Goal: Task Accomplishment & Management: Use online tool/utility

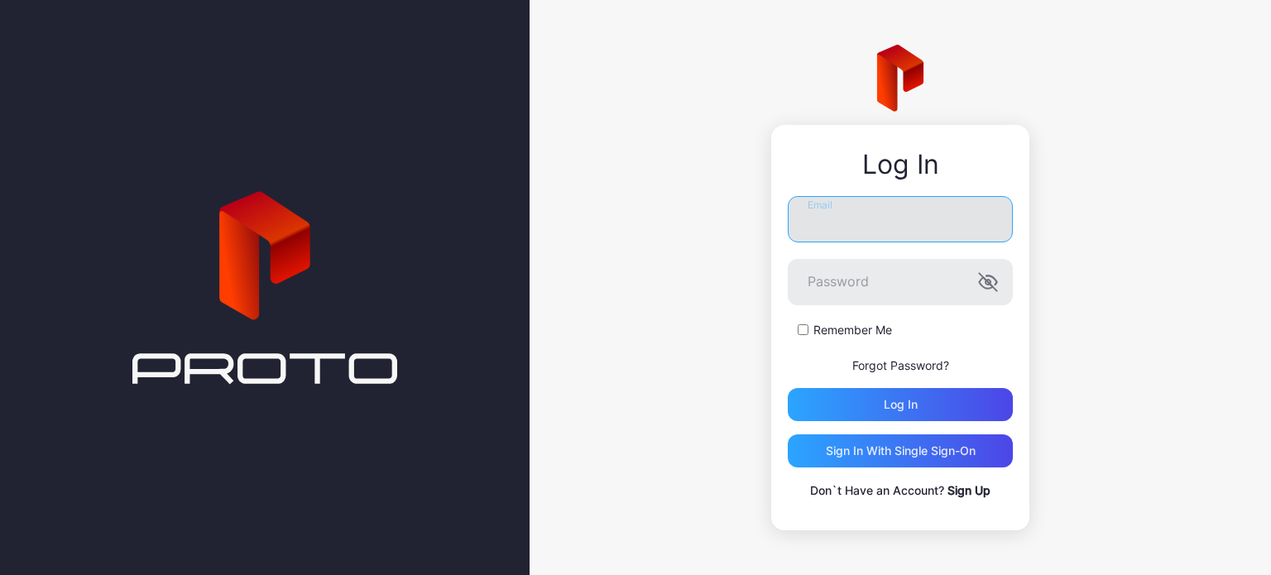
drag, startPoint x: 843, startPoint y: 211, endPoint x: 833, endPoint y: 217, distance: 11.5
click at [840, 214] on input "Email" at bounding box center [899, 219] width 225 height 46
click at [1078, 198] on div "Log In Email Password Remember Me Forgot Password? Log in Sign in With Single S…" at bounding box center [899, 287] width 741 height 575
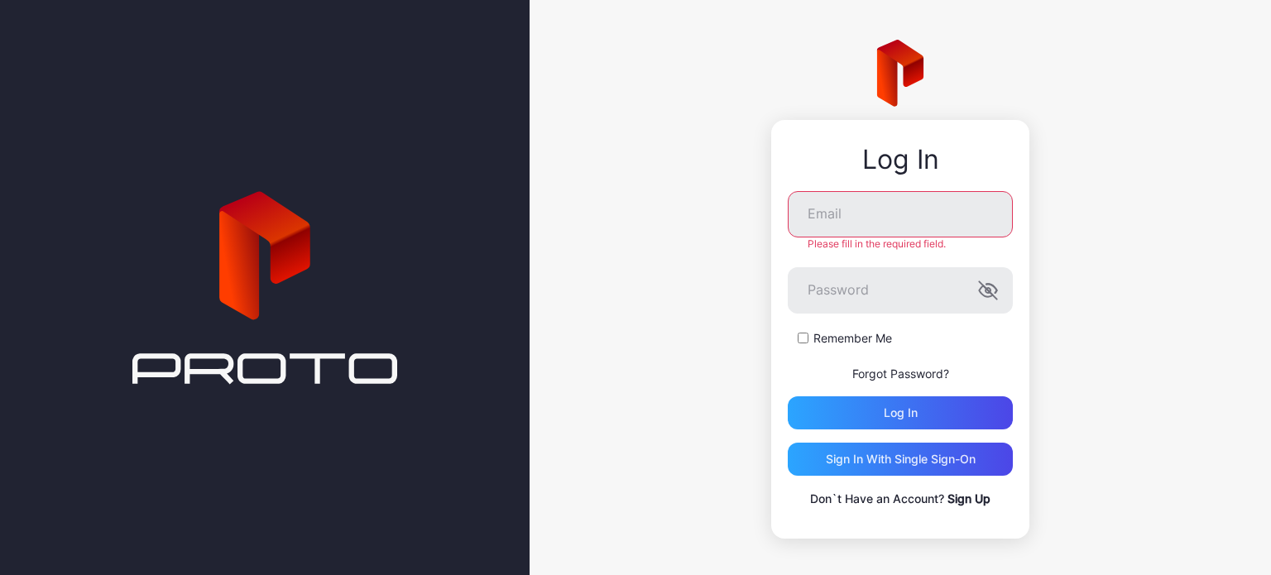
scroll to position [2, 0]
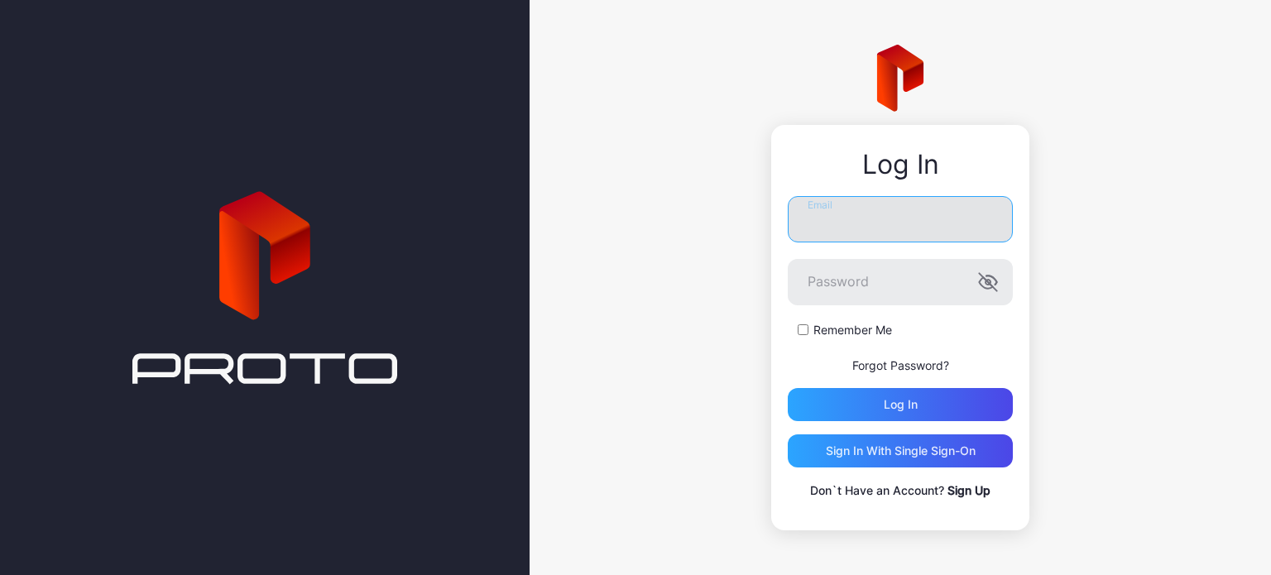
click at [941, 205] on input "Email" at bounding box center [899, 219] width 225 height 46
type input "**********"
click at [985, 284] on icon "button" at bounding box center [985, 282] width 13 height 11
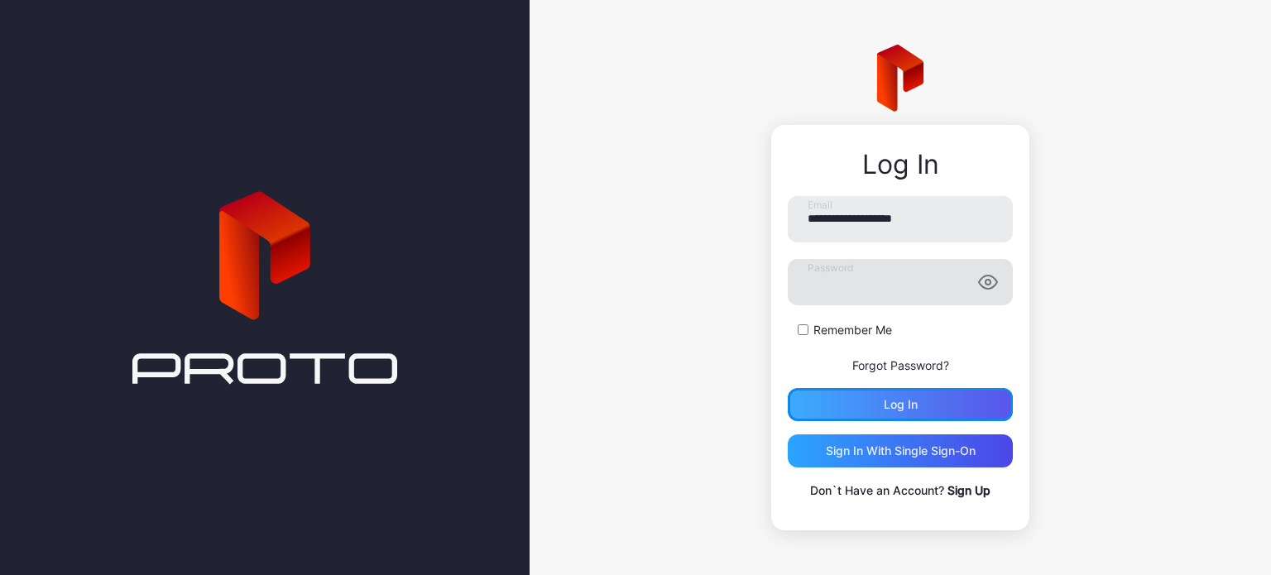
click at [911, 406] on div "Log in" at bounding box center [900, 404] width 34 height 13
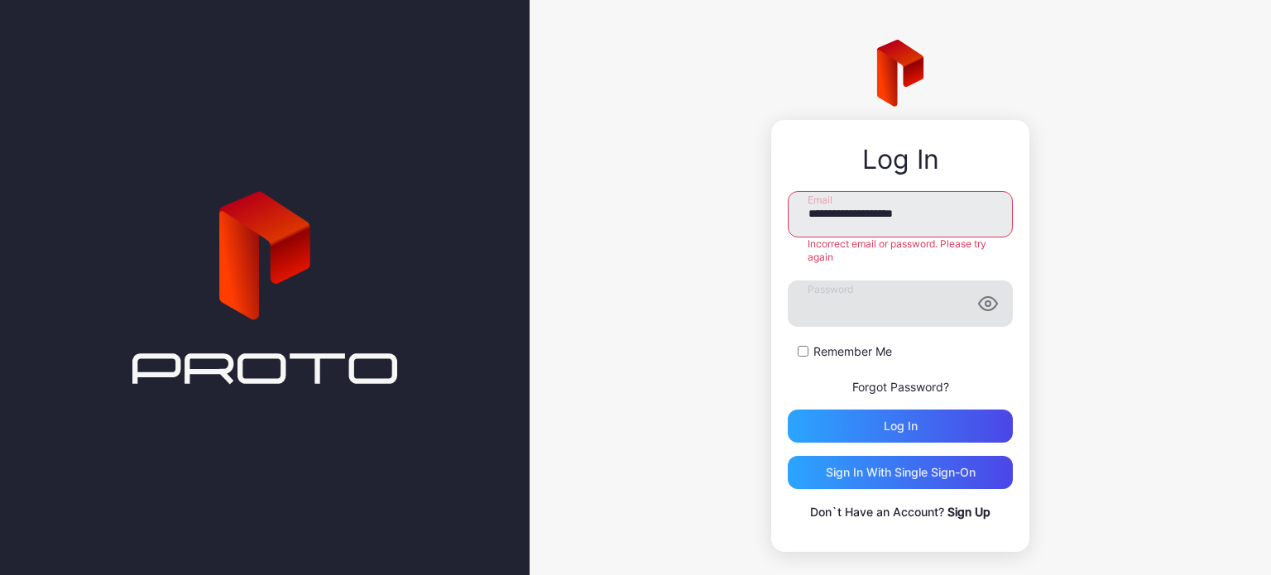
click at [883, 385] on link "Forgot Password?" at bounding box center [900, 387] width 97 height 14
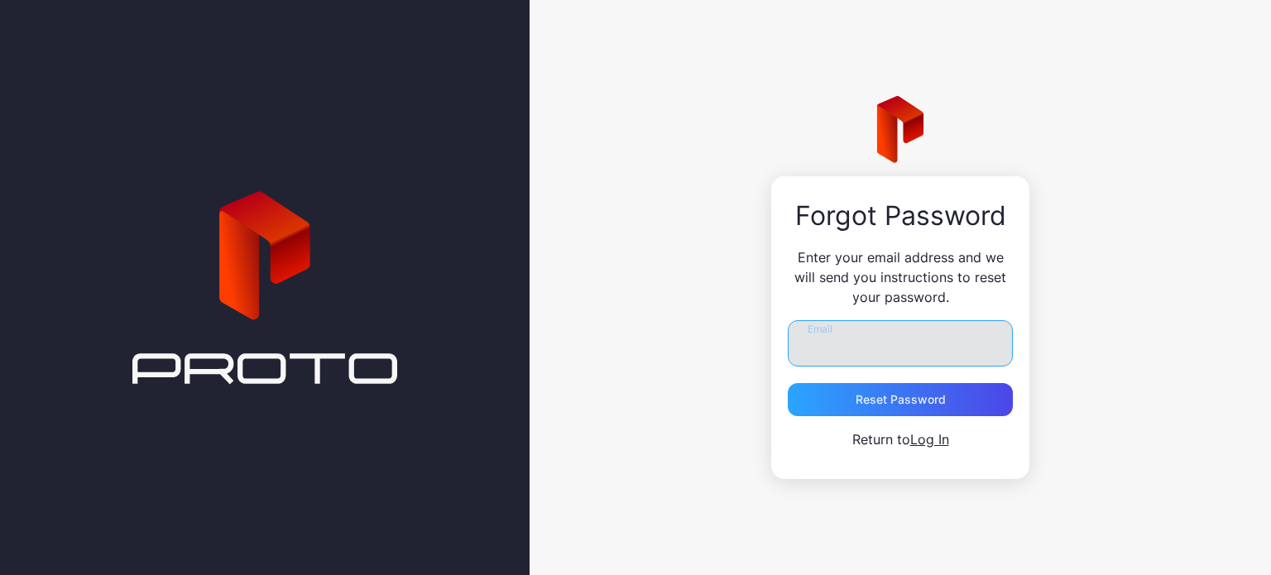
click at [861, 347] on input "Email" at bounding box center [899, 343] width 225 height 46
type input "**********"
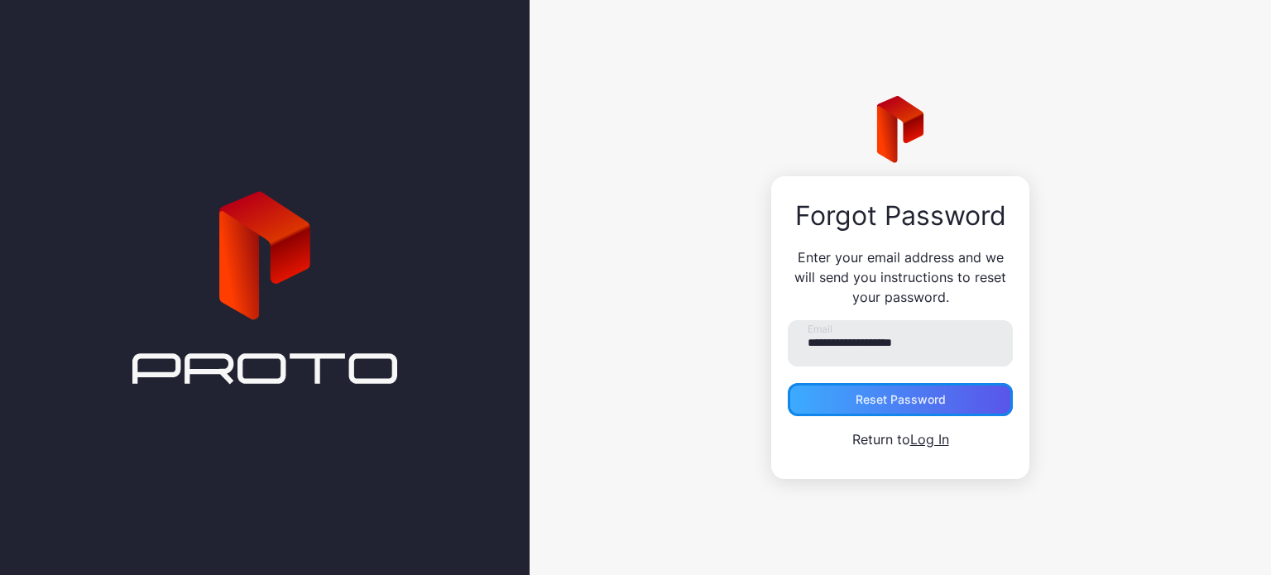
click at [920, 395] on div "Reset Password" at bounding box center [900, 399] width 90 height 13
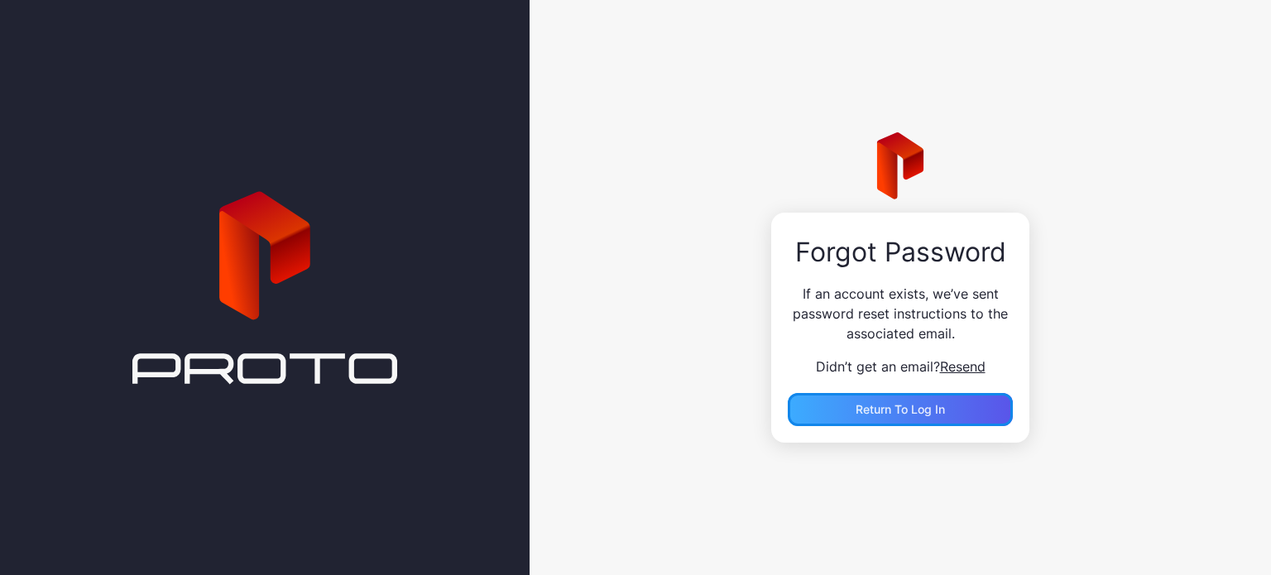
click at [924, 409] on span "Return to Log In" at bounding box center [899, 409] width 89 height 14
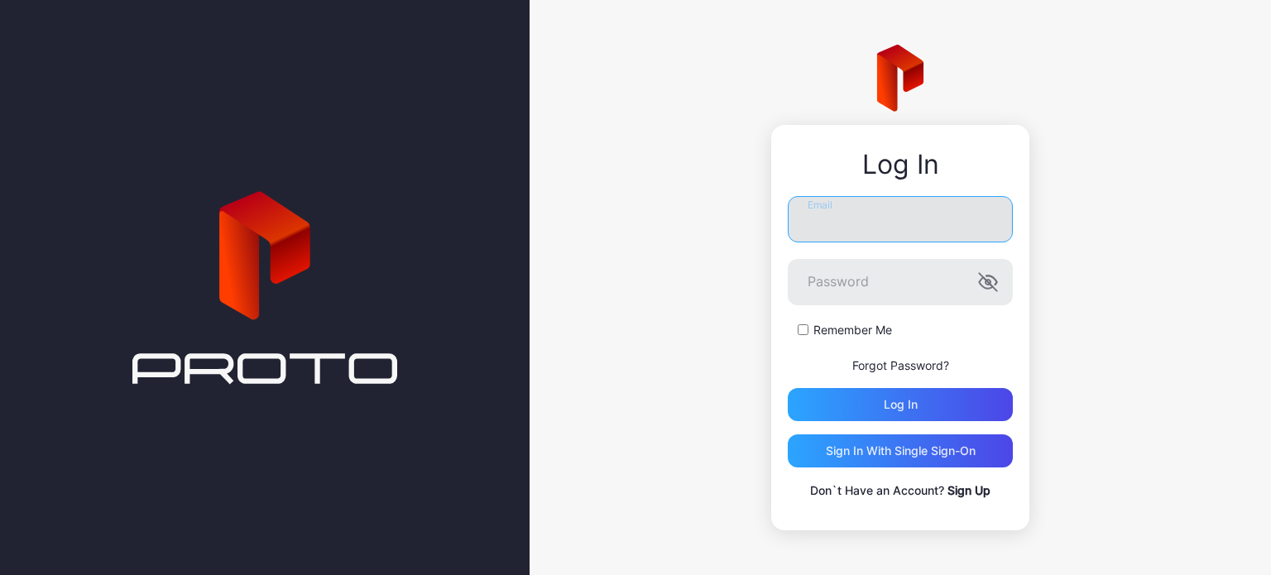
click at [857, 227] on input "Email" at bounding box center [899, 219] width 225 height 46
click at [759, 132] on div "Log In Email Password Remember Me Forgot Password? Log in Sign in With Single S…" at bounding box center [899, 287] width 741 height 575
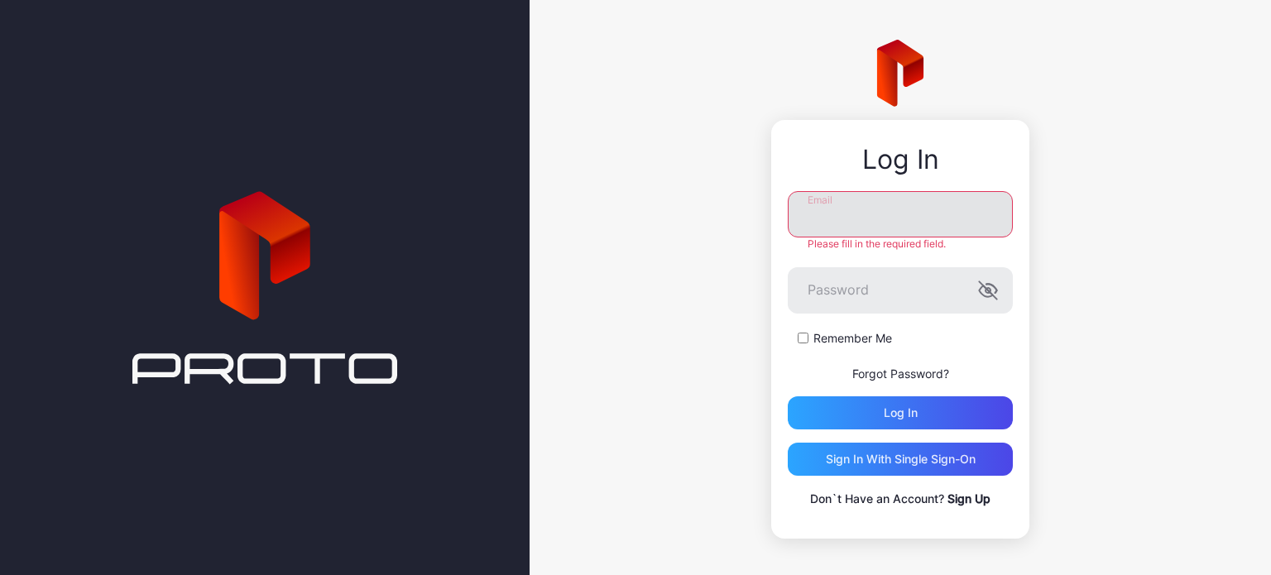
click at [845, 230] on input "Email" at bounding box center [899, 214] width 225 height 46
type input "**********"
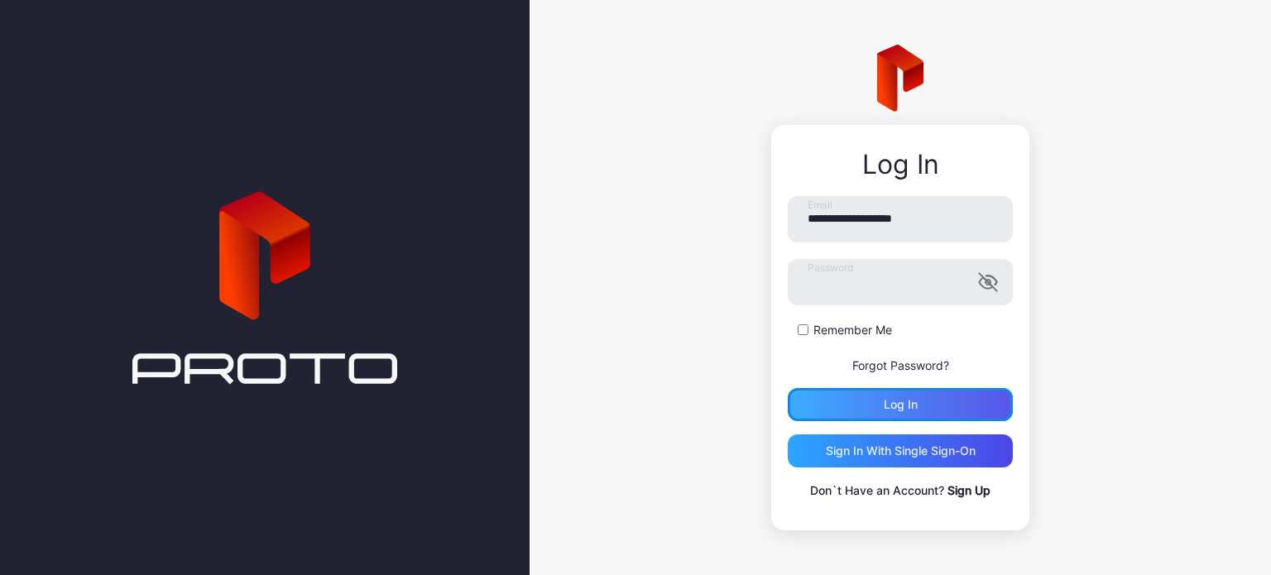
click at [854, 400] on div "Log in" at bounding box center [899, 404] width 225 height 33
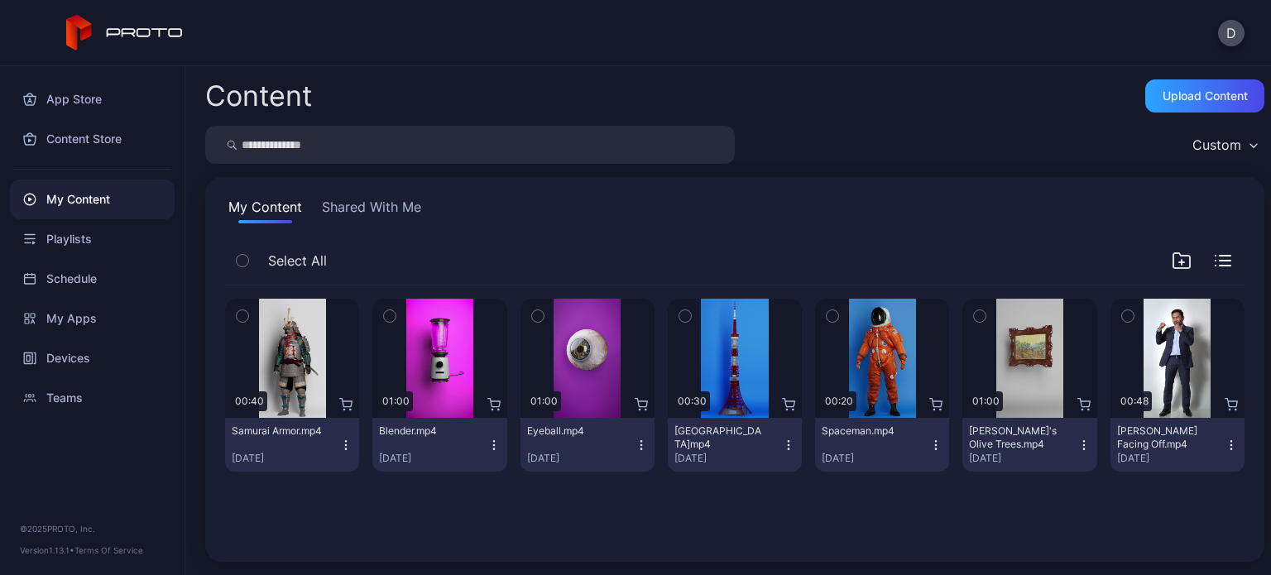
click at [84, 199] on div "My Content" at bounding box center [92, 200] width 165 height 40
drag, startPoint x: 329, startPoint y: 504, endPoint x: 292, endPoint y: 499, distance: 37.6
click at [292, 499] on div "Preview 00:40 Samurai Armor.mp4 [DATE] Preview 01:00 Blender.mp4 [DATE] Preview…" at bounding box center [735, 413] width 1046 height 283
click at [1173, 262] on icon "button" at bounding box center [1181, 260] width 17 height 15
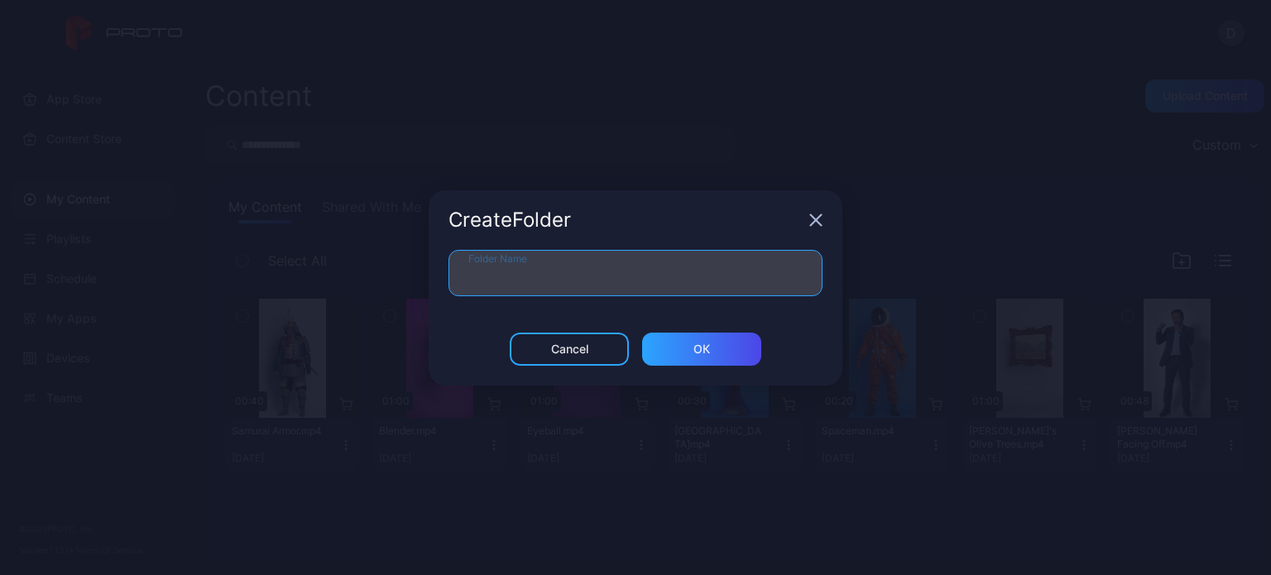
click at [725, 277] on input "Folder Name" at bounding box center [635, 273] width 374 height 46
type input "*****"
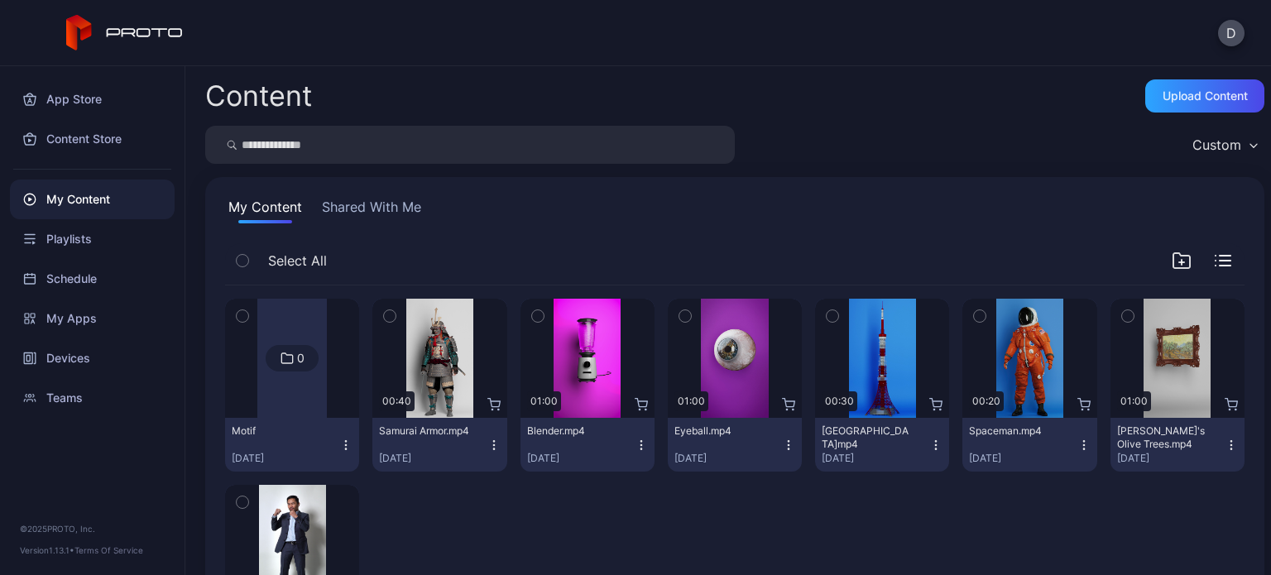
click at [288, 397] on div at bounding box center [291, 358] width 69 height 119
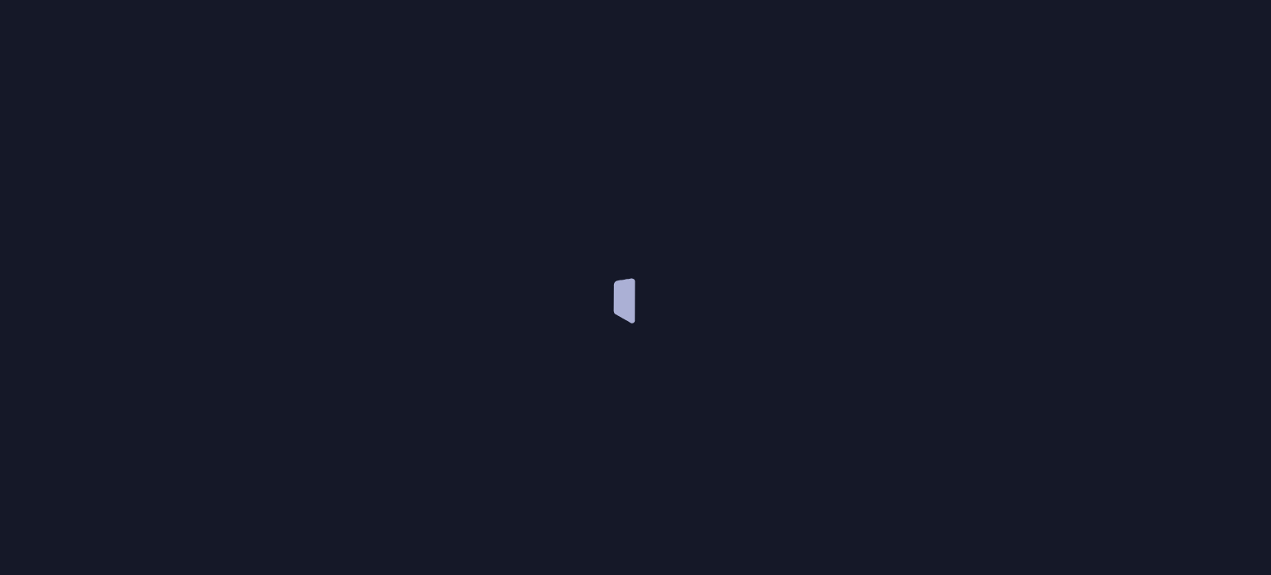
click at [288, 397] on div at bounding box center [635, 287] width 1271 height 575
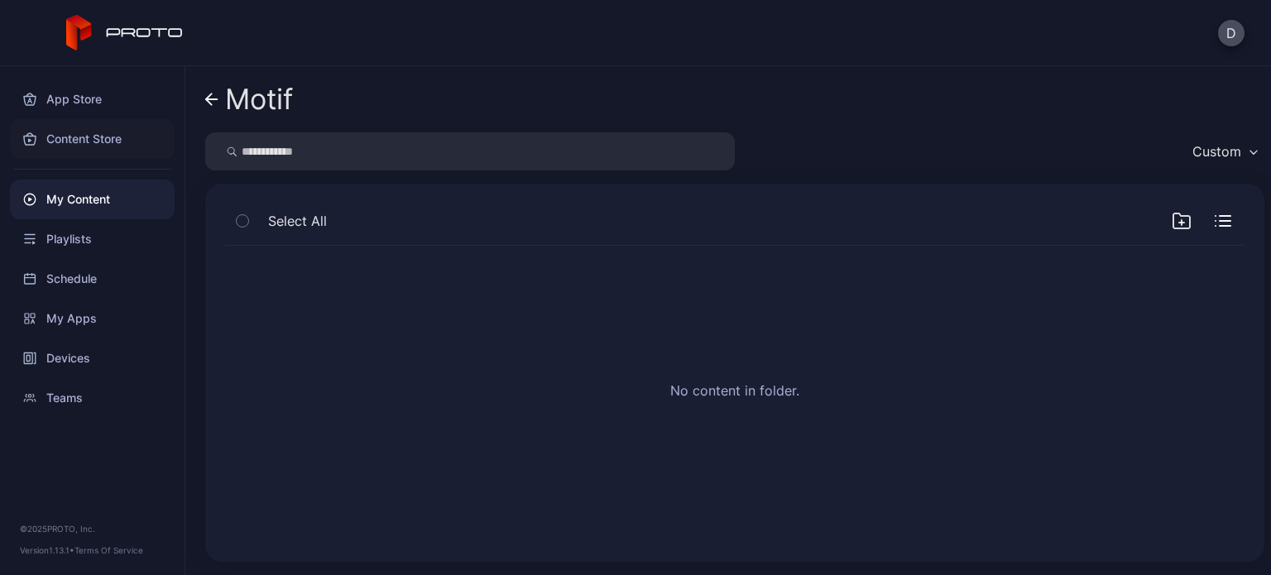
click at [93, 127] on div "Content Store" at bounding box center [92, 139] width 165 height 40
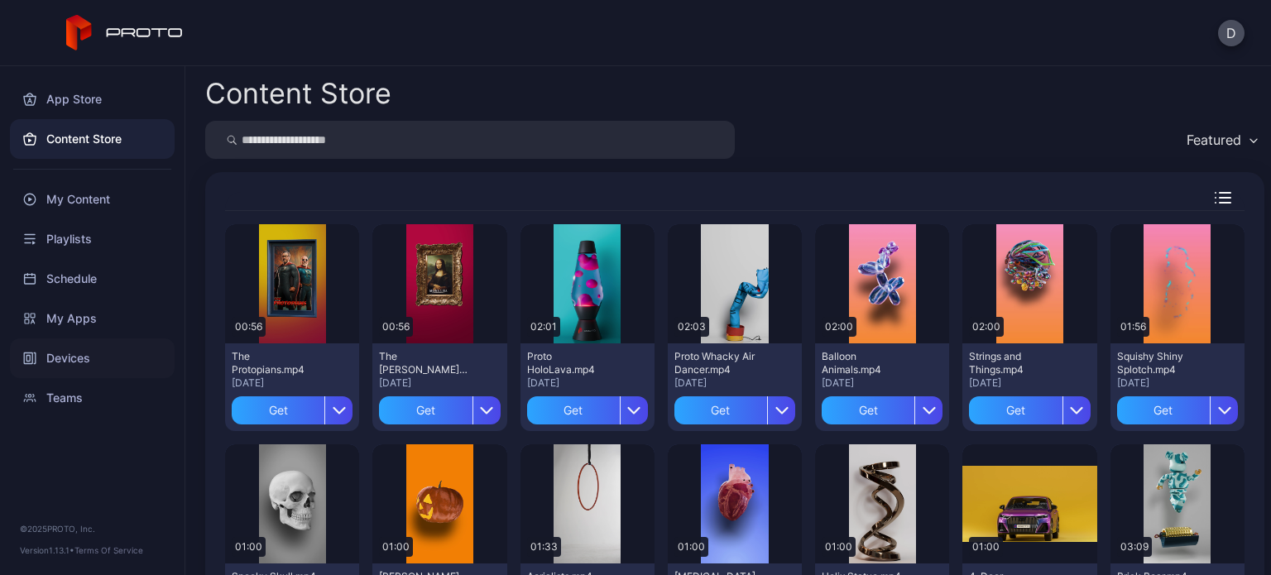
click at [54, 357] on div "Devices" at bounding box center [92, 358] width 165 height 40
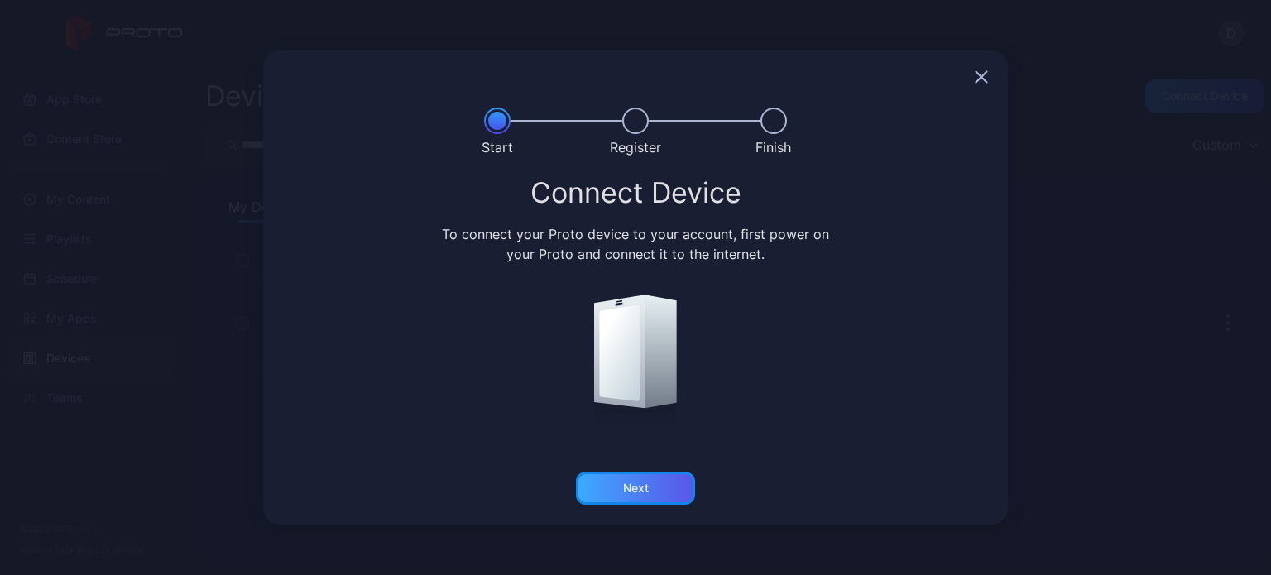
click at [649, 485] on div "Next" at bounding box center [635, 487] width 119 height 33
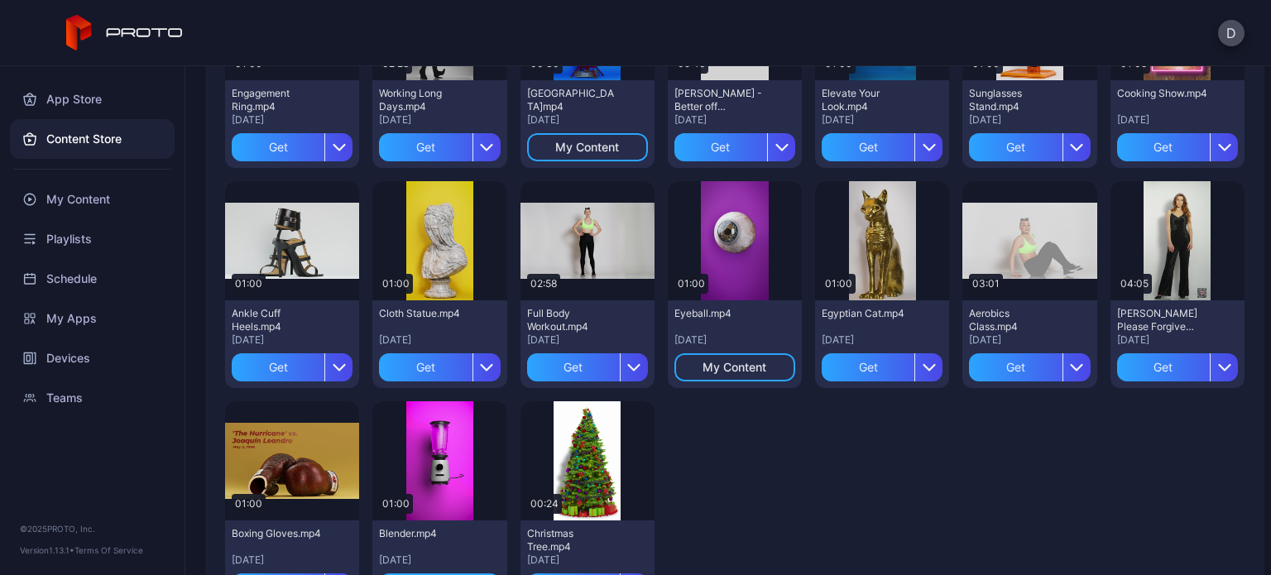
scroll to position [2542, 0]
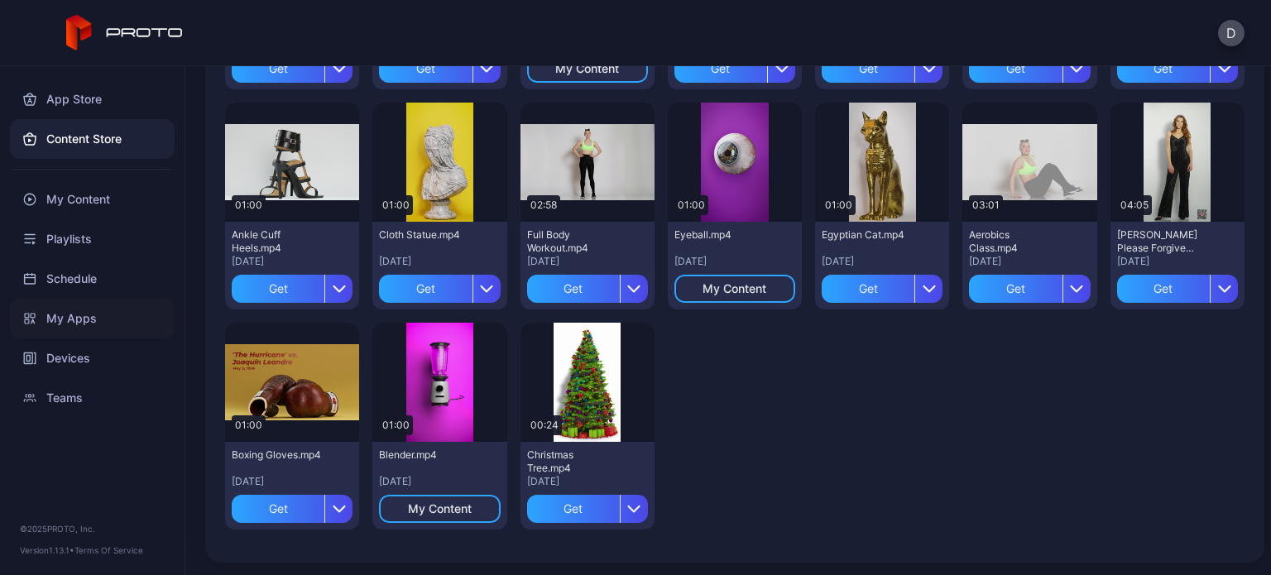
click at [76, 308] on div "My Apps" at bounding box center [92, 319] width 165 height 40
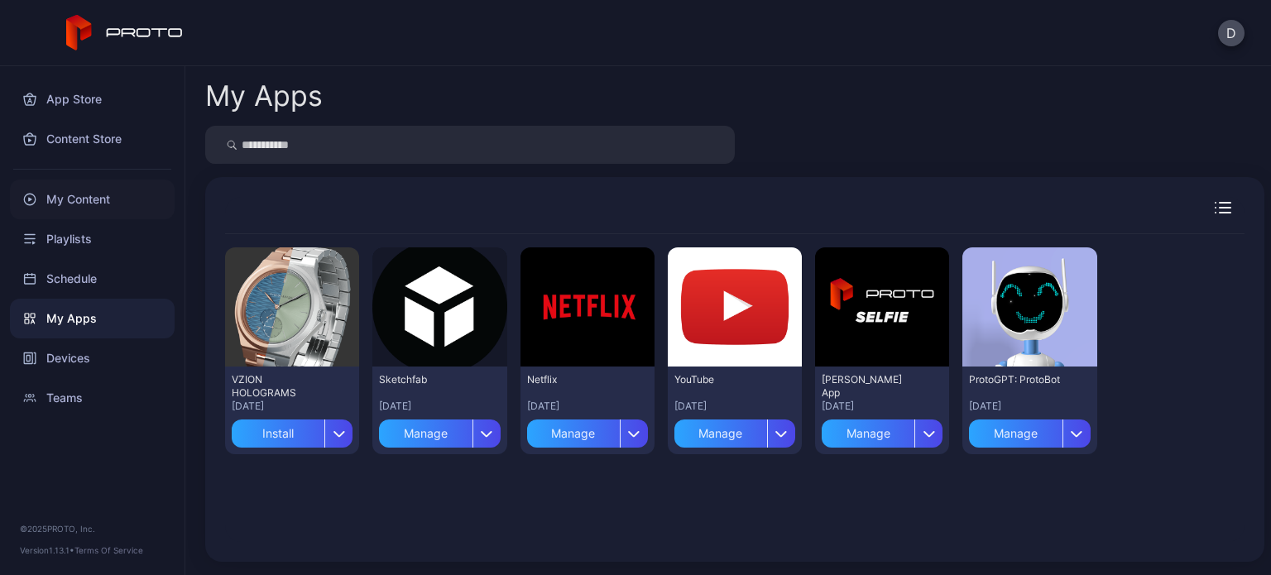
click at [84, 199] on div "My Content" at bounding box center [92, 200] width 165 height 40
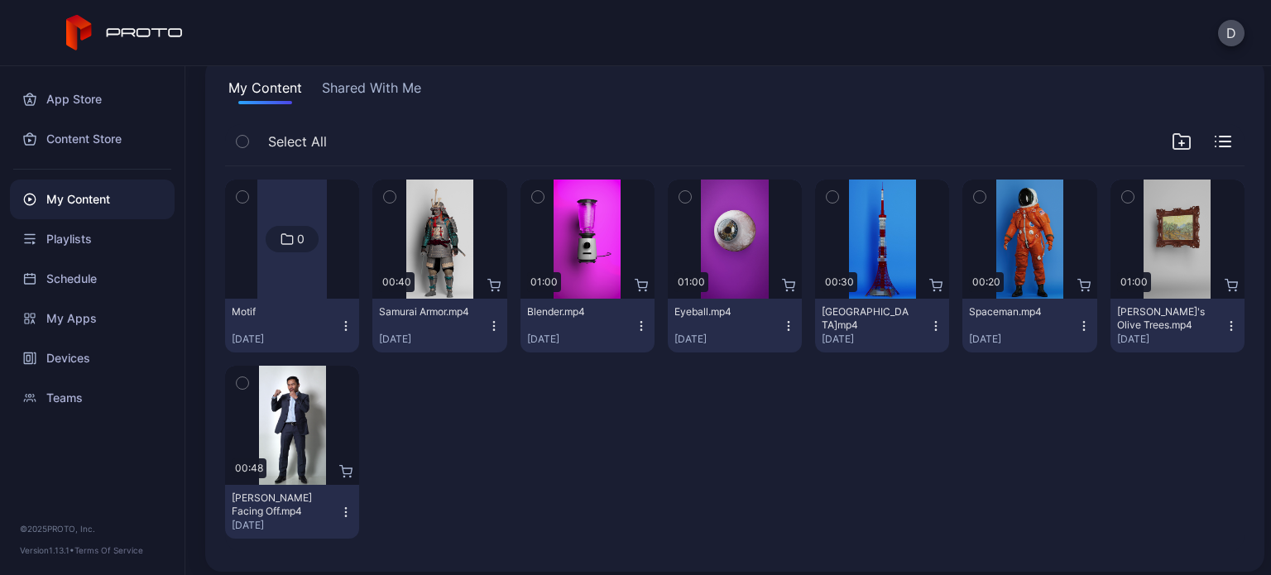
scroll to position [121, 0]
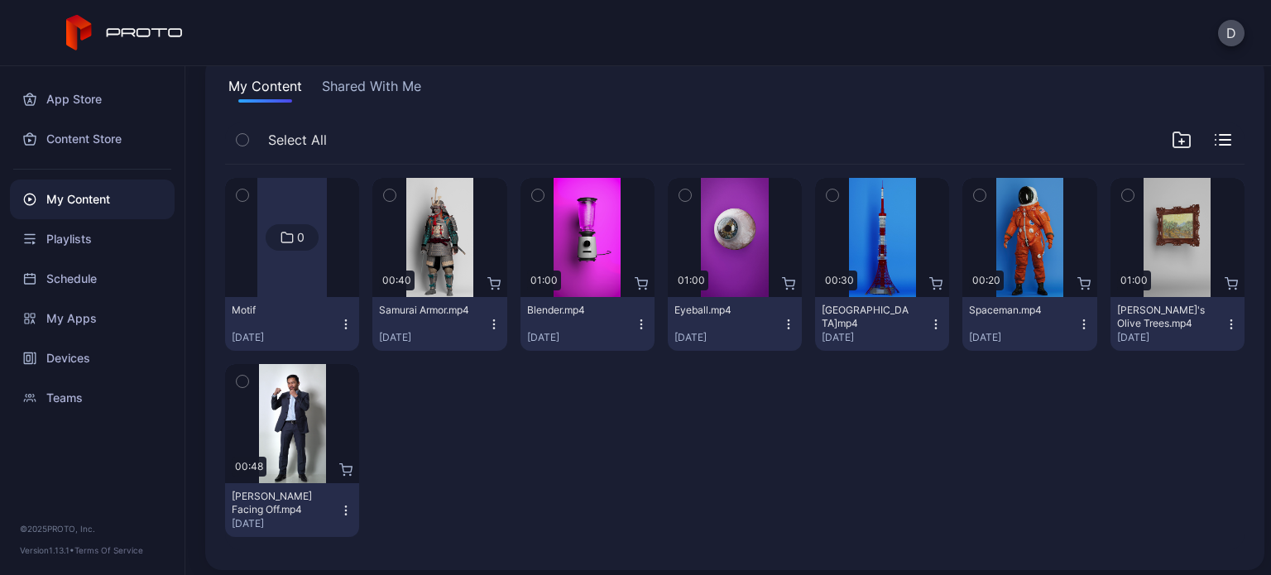
click at [345, 324] on icon "button" at bounding box center [345, 324] width 13 height 13
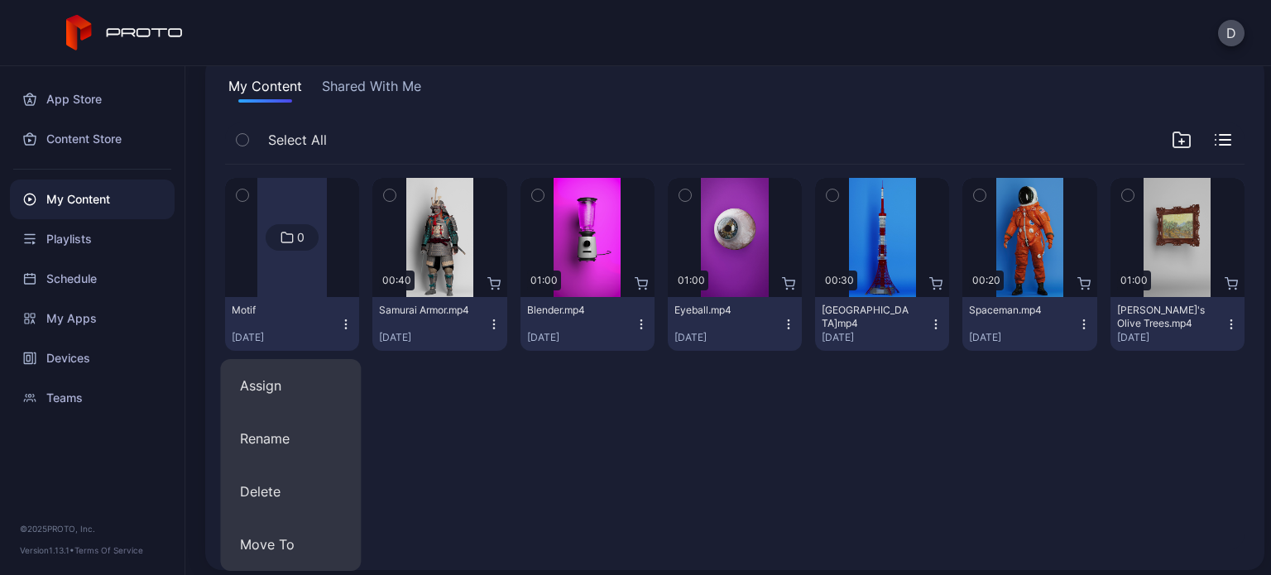
scroll to position [129, 0]
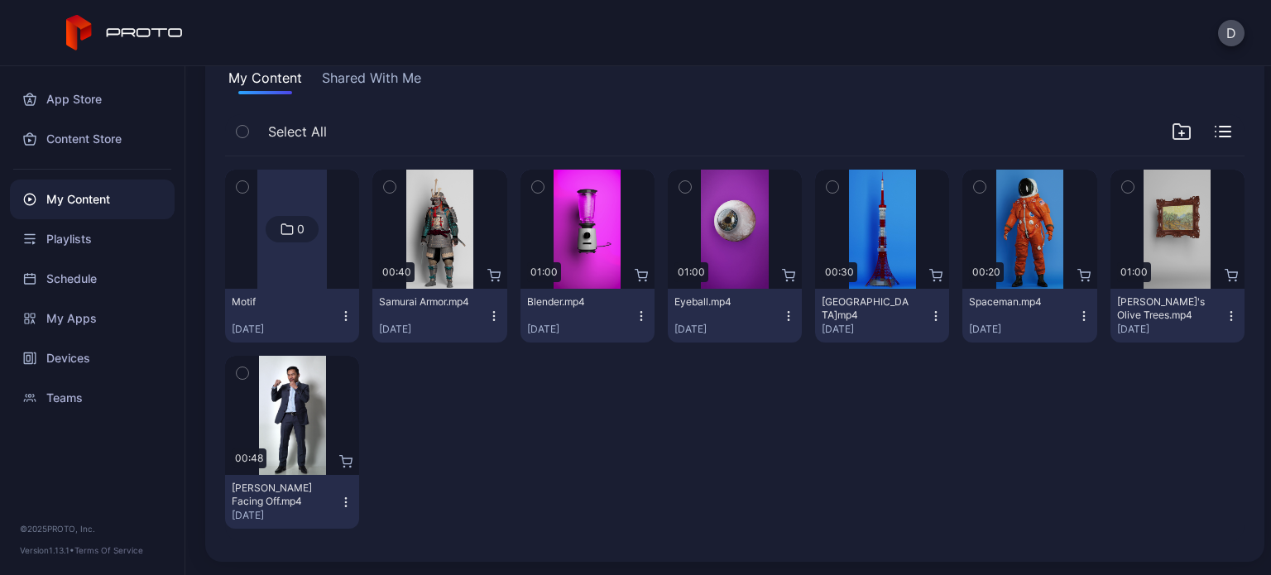
click at [450, 376] on div at bounding box center [439, 442] width 134 height 173
click at [300, 241] on div "0" at bounding box center [292, 229] width 53 height 26
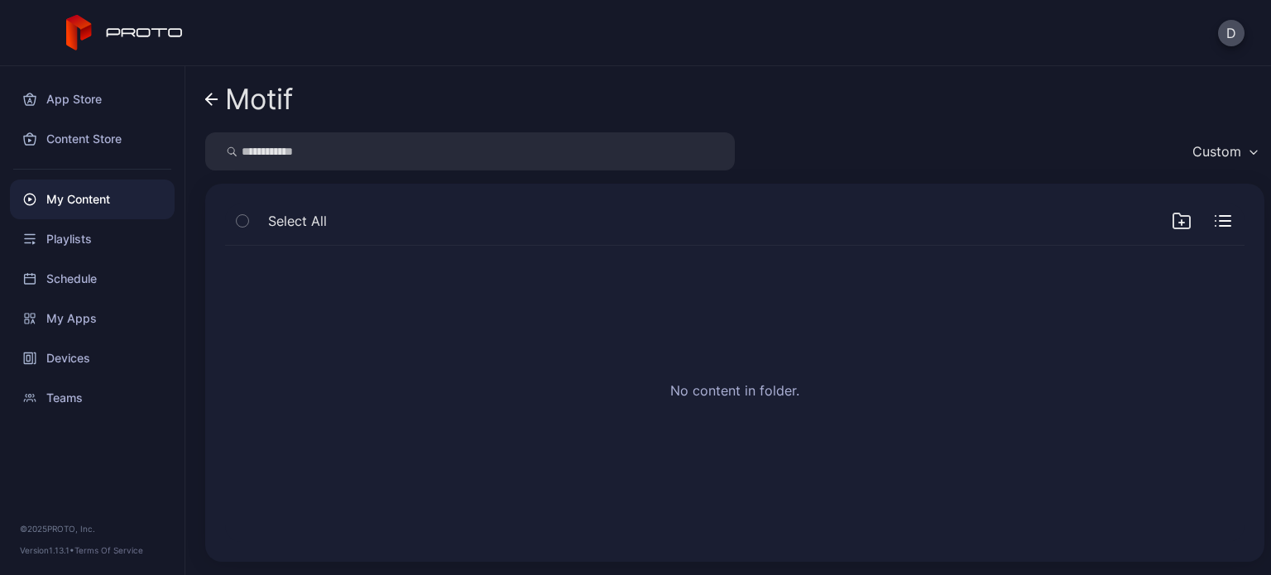
click at [1184, 141] on div "Custom" at bounding box center [1224, 151] width 80 height 25
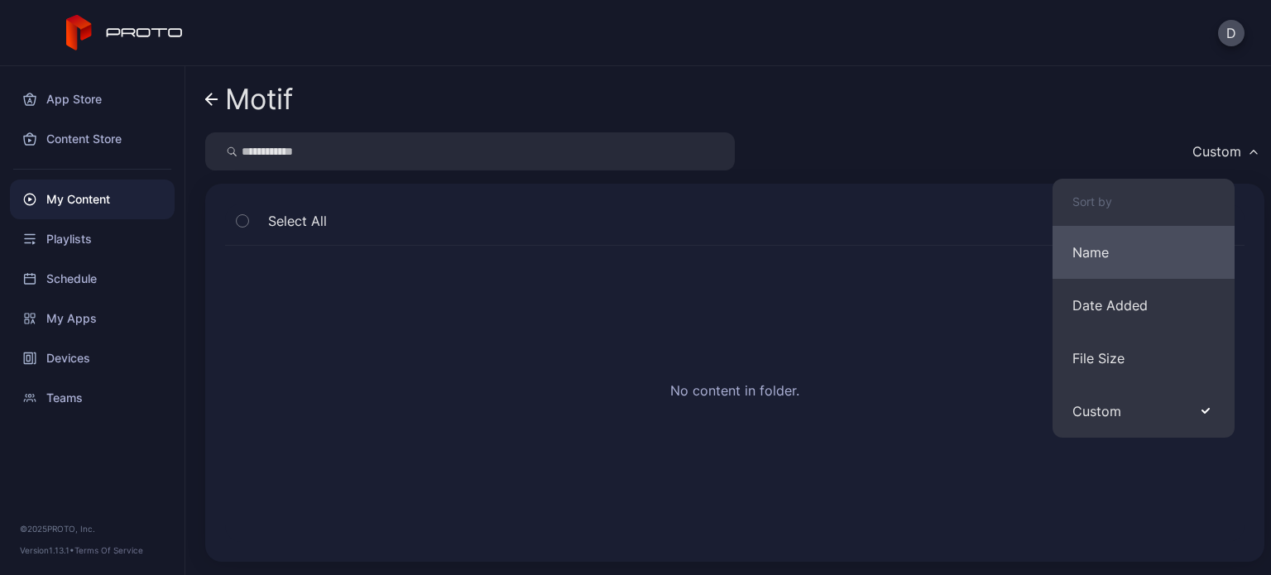
click at [1099, 242] on button "Name" at bounding box center [1143, 252] width 182 height 53
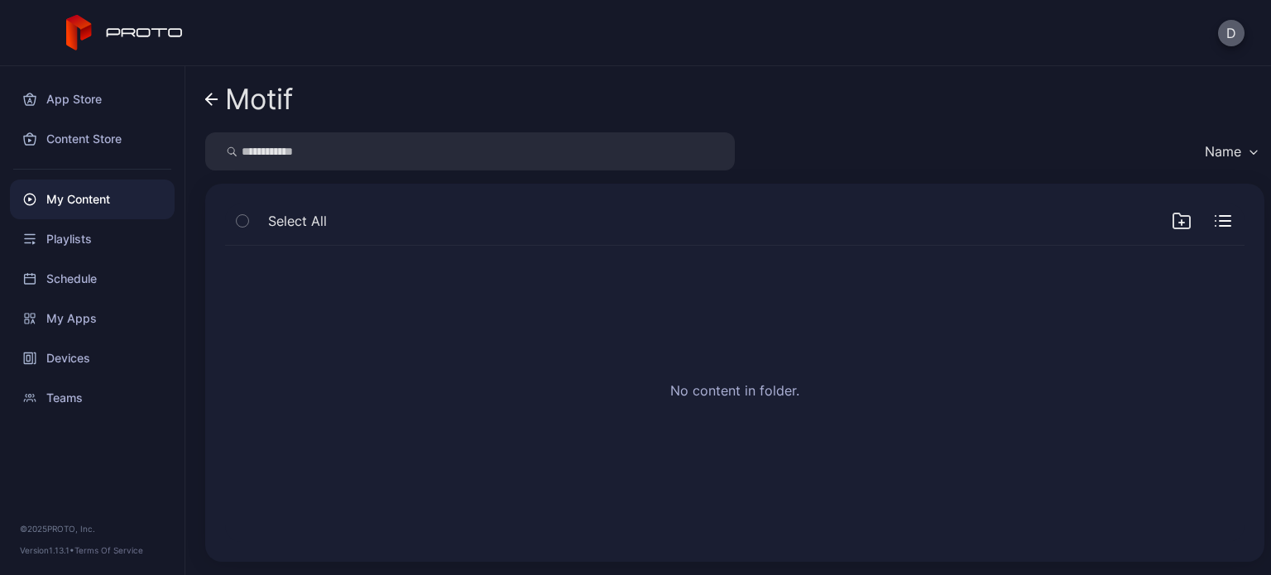
click at [1226, 32] on button "D" at bounding box center [1231, 33] width 26 height 26
click at [538, 375] on div "No content in folder." at bounding box center [735, 393] width 1046 height 323
click at [80, 319] on div "My Apps" at bounding box center [92, 319] width 165 height 40
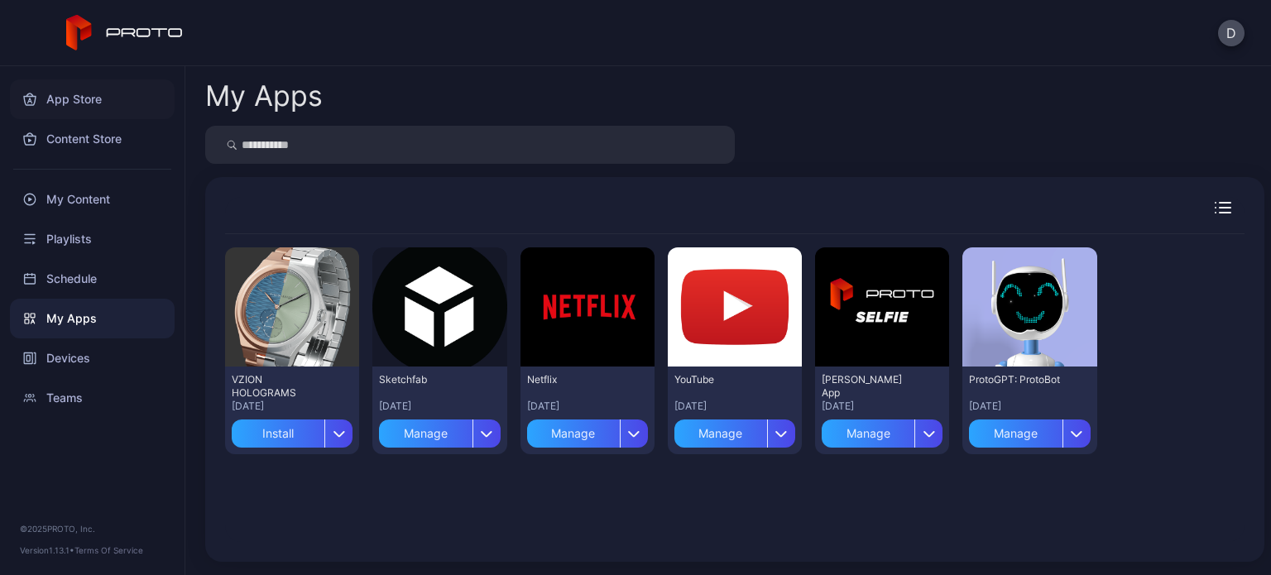
click at [71, 98] on div "App Store" at bounding box center [92, 99] width 165 height 40
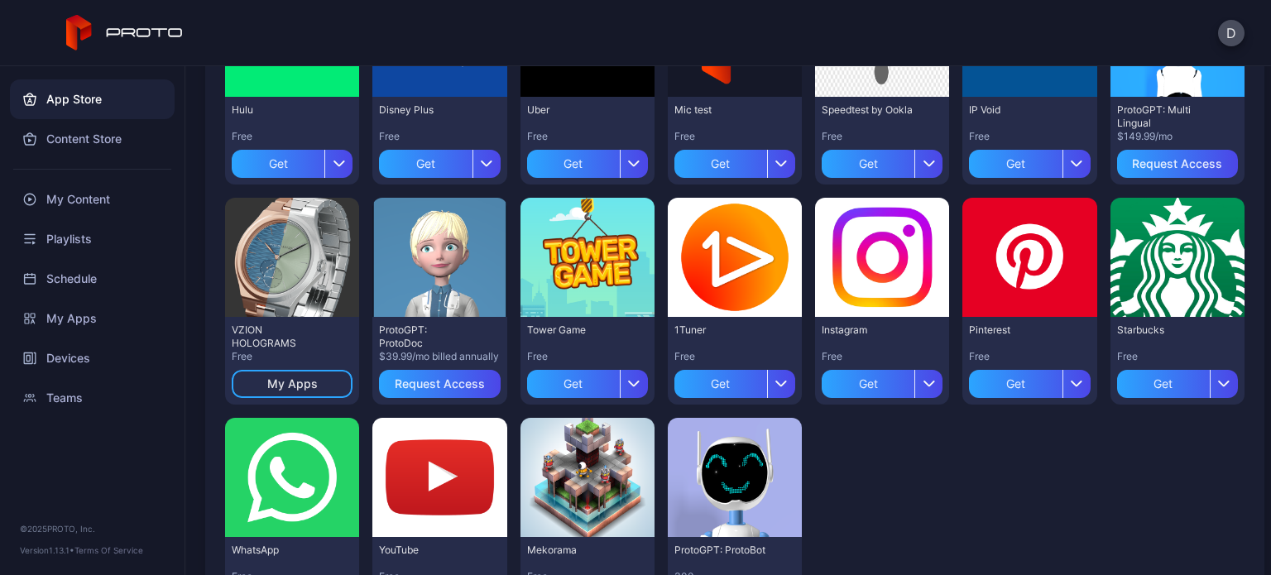
scroll to position [582, 0]
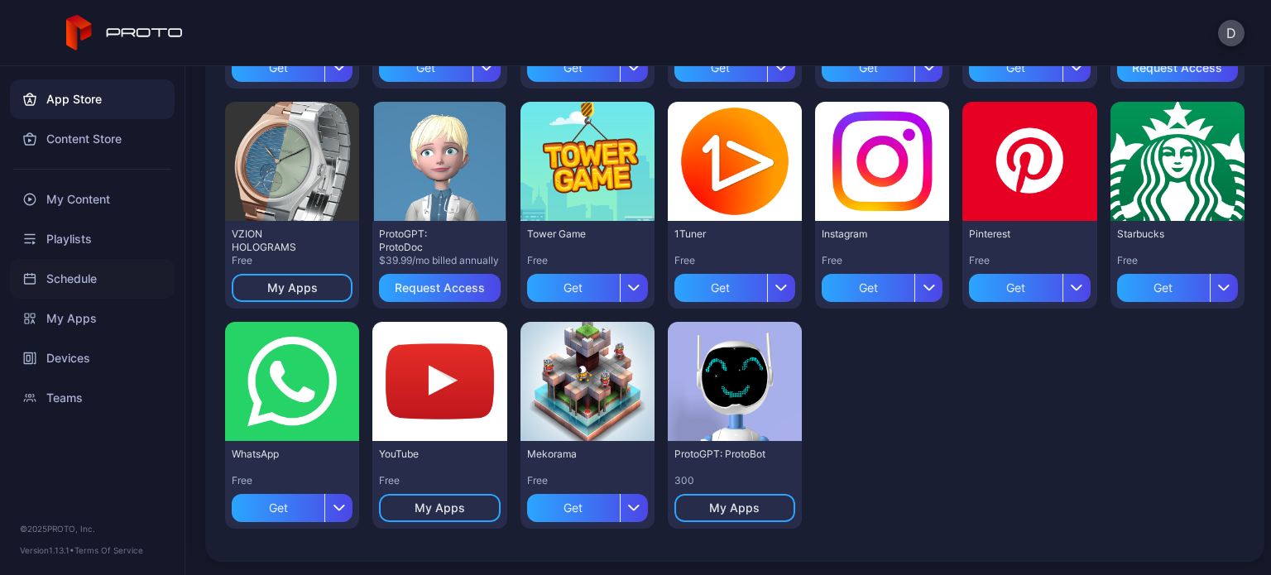
click at [70, 270] on div "Schedule" at bounding box center [92, 279] width 165 height 40
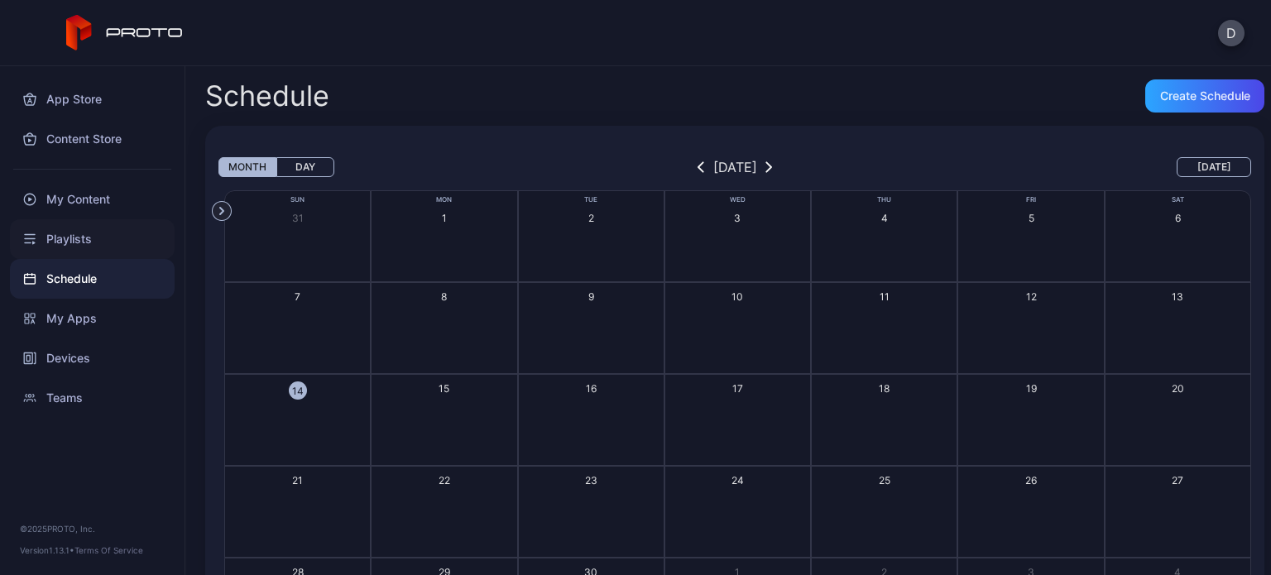
click at [67, 247] on div "Playlists" at bounding box center [92, 239] width 165 height 40
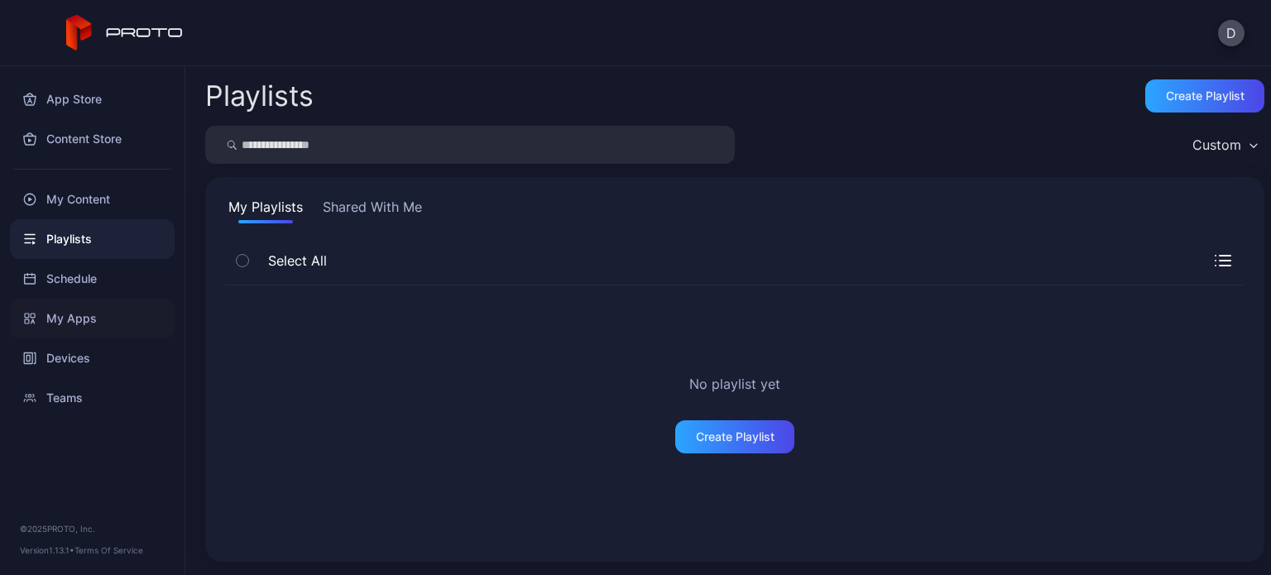
click at [87, 309] on div "My Apps" at bounding box center [92, 319] width 165 height 40
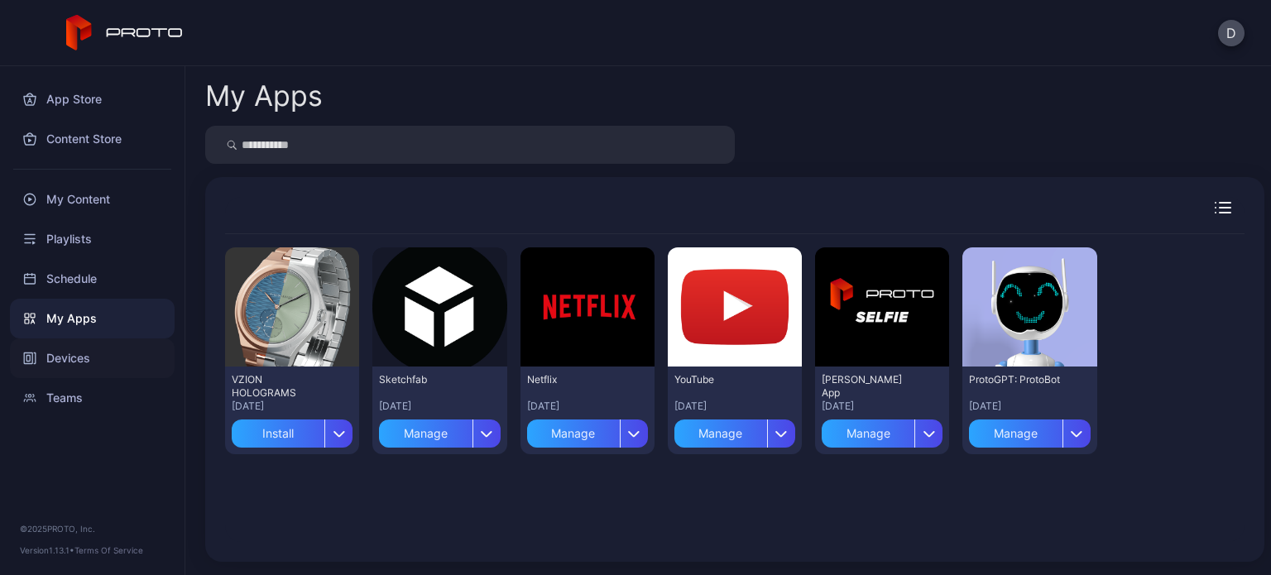
click at [73, 341] on div "Devices" at bounding box center [92, 358] width 165 height 40
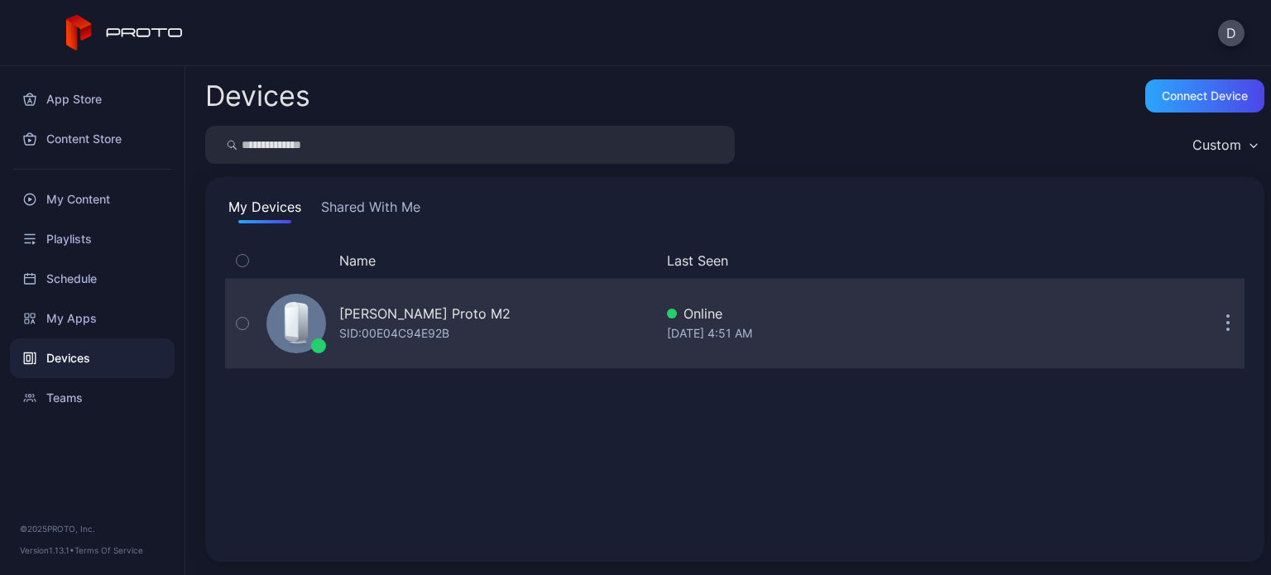
click at [437, 306] on div "[PERSON_NAME] Proto M2" at bounding box center [424, 314] width 171 height 20
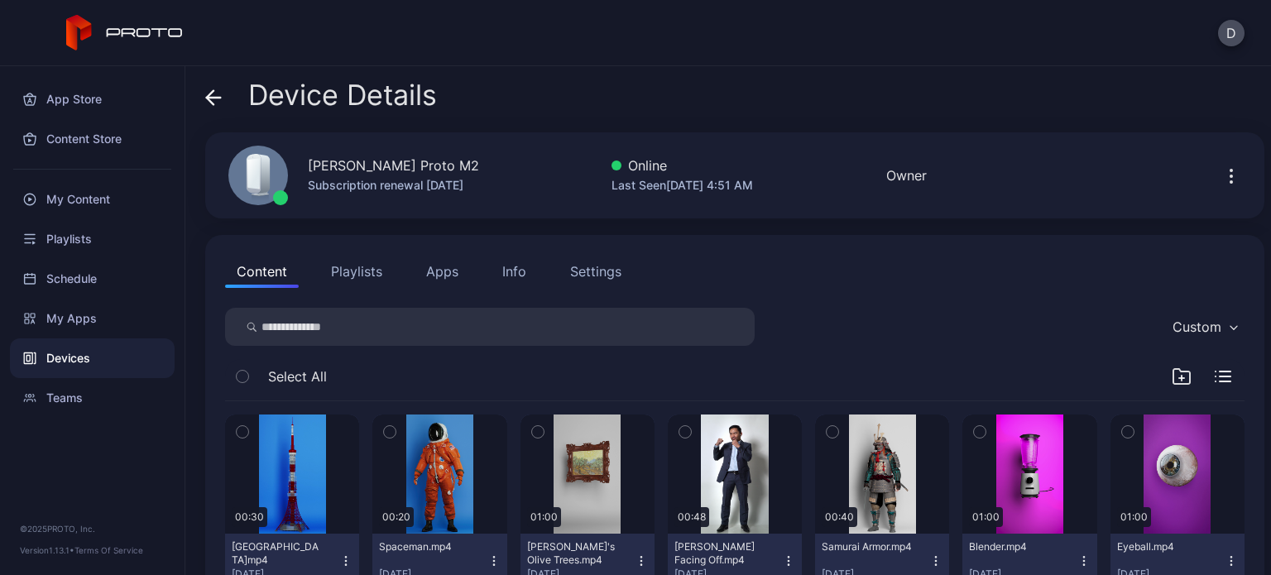
scroll to position [71, 0]
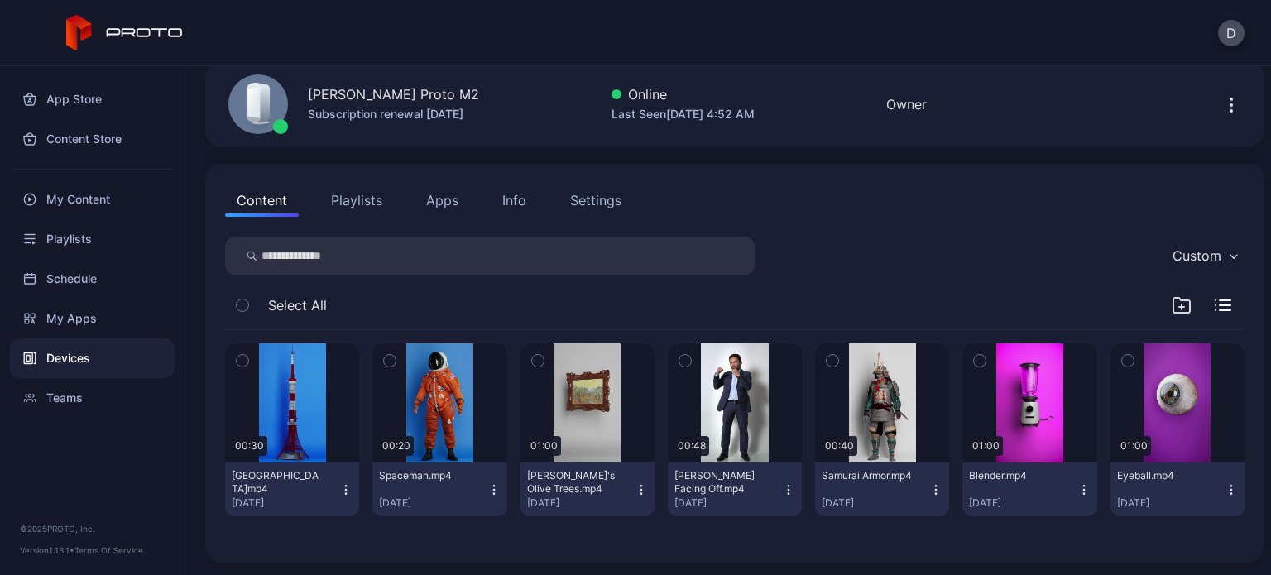
click at [1221, 108] on icon "button" at bounding box center [1231, 105] width 20 height 20
click at [1047, 41] on div "D" at bounding box center [635, 33] width 1271 height 66
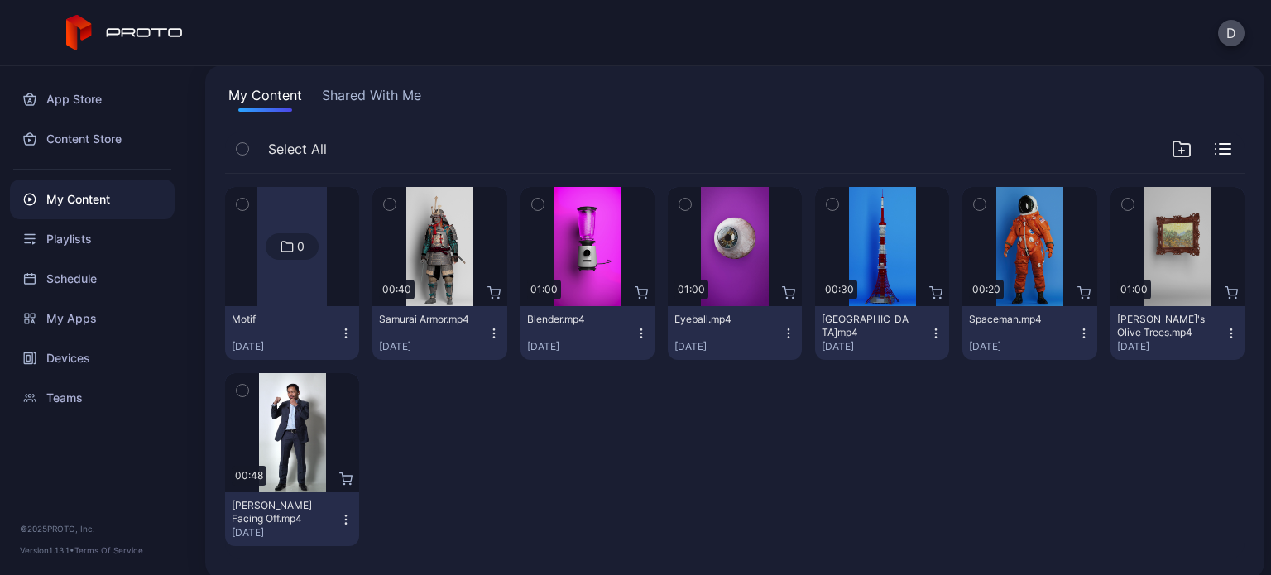
scroll to position [129, 0]
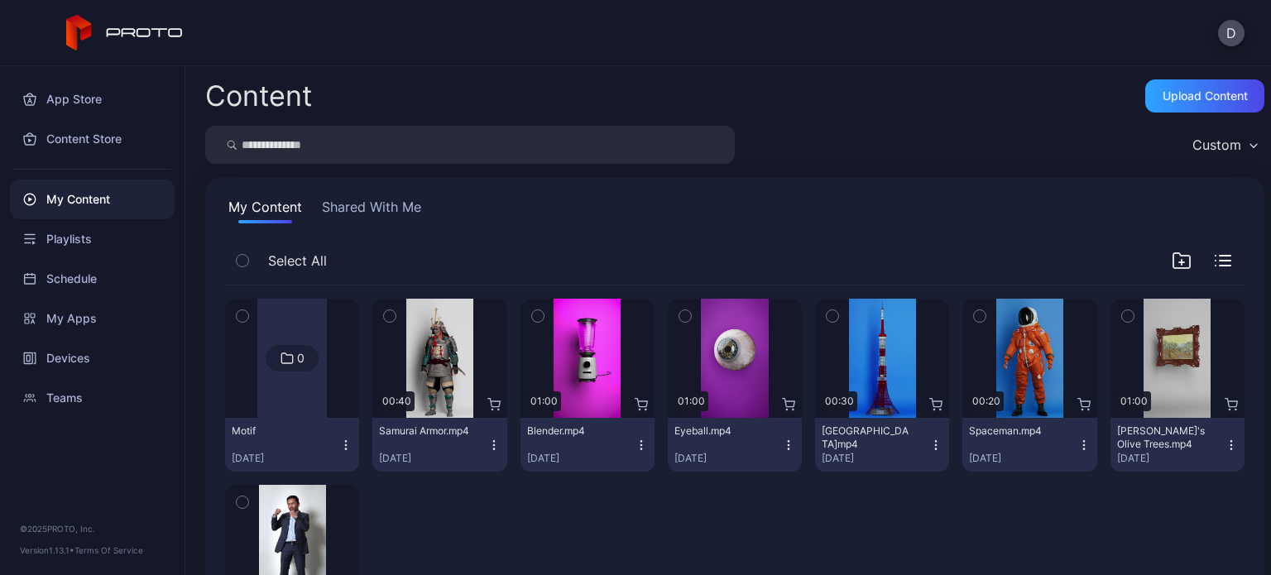
click at [375, 207] on button "Shared With Me" at bounding box center [371, 210] width 106 height 26
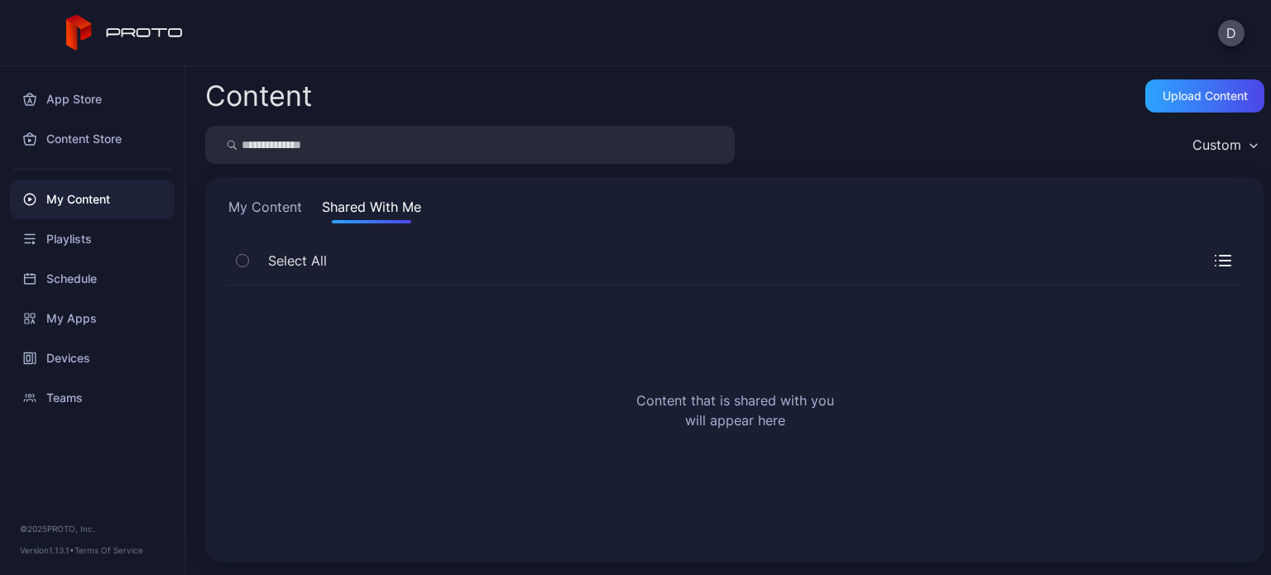
click at [249, 208] on button "My Content" at bounding box center [265, 210] width 80 height 26
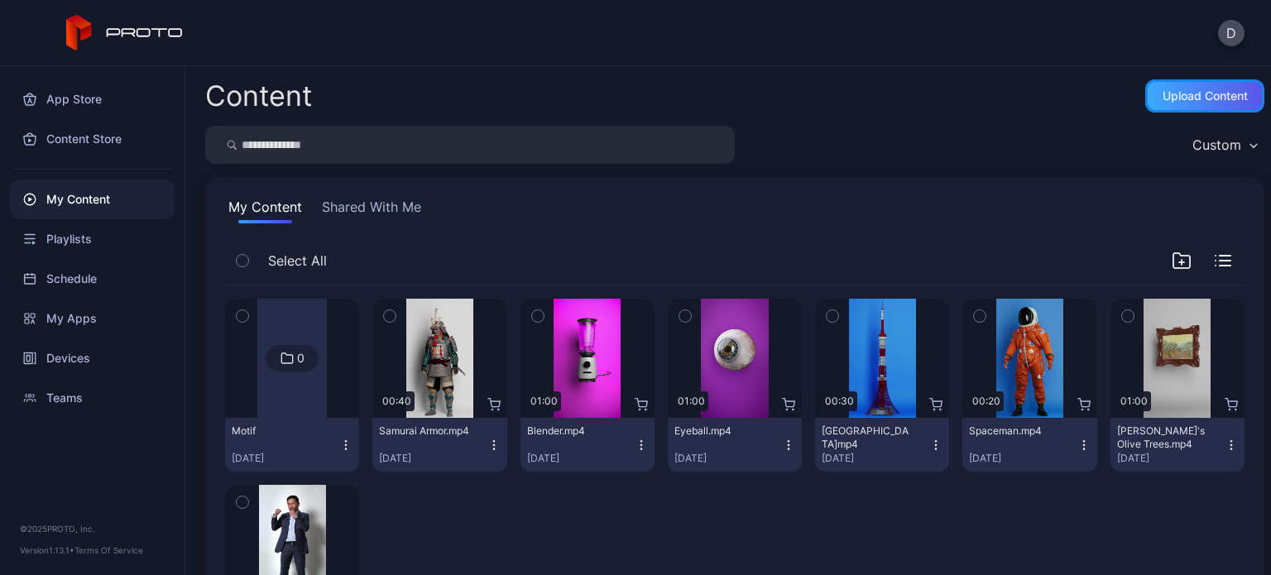
click at [1171, 89] on div "Upload Content" at bounding box center [1204, 95] width 85 height 13
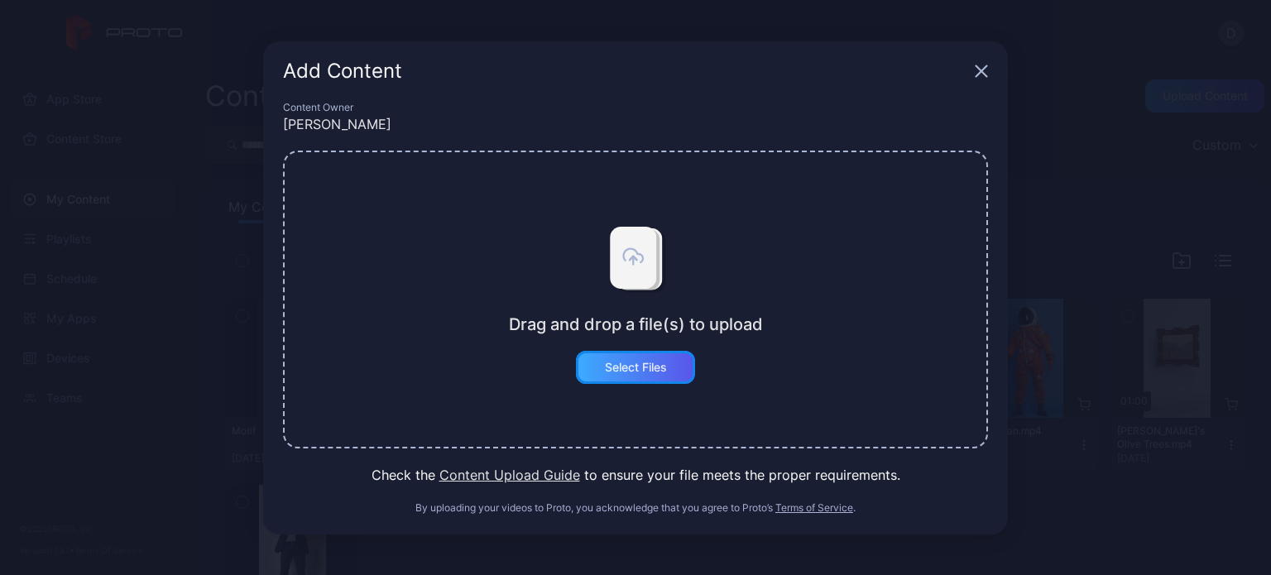
click at [642, 361] on div "Select Files" at bounding box center [636, 367] width 62 height 13
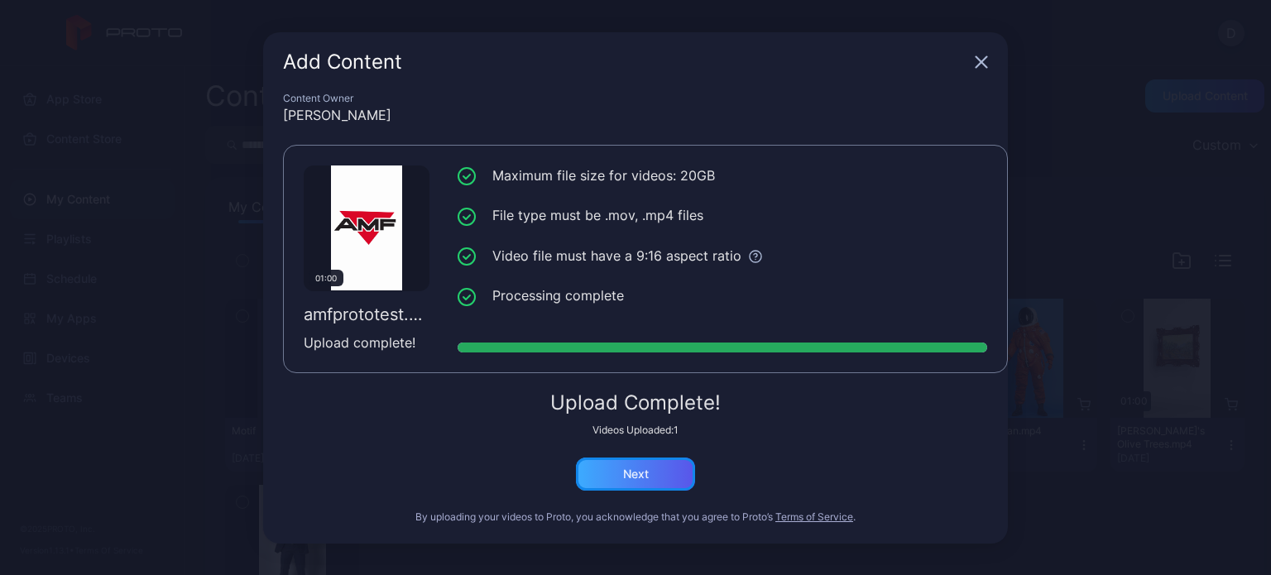
click at [634, 470] on div "Next" at bounding box center [636, 473] width 26 height 13
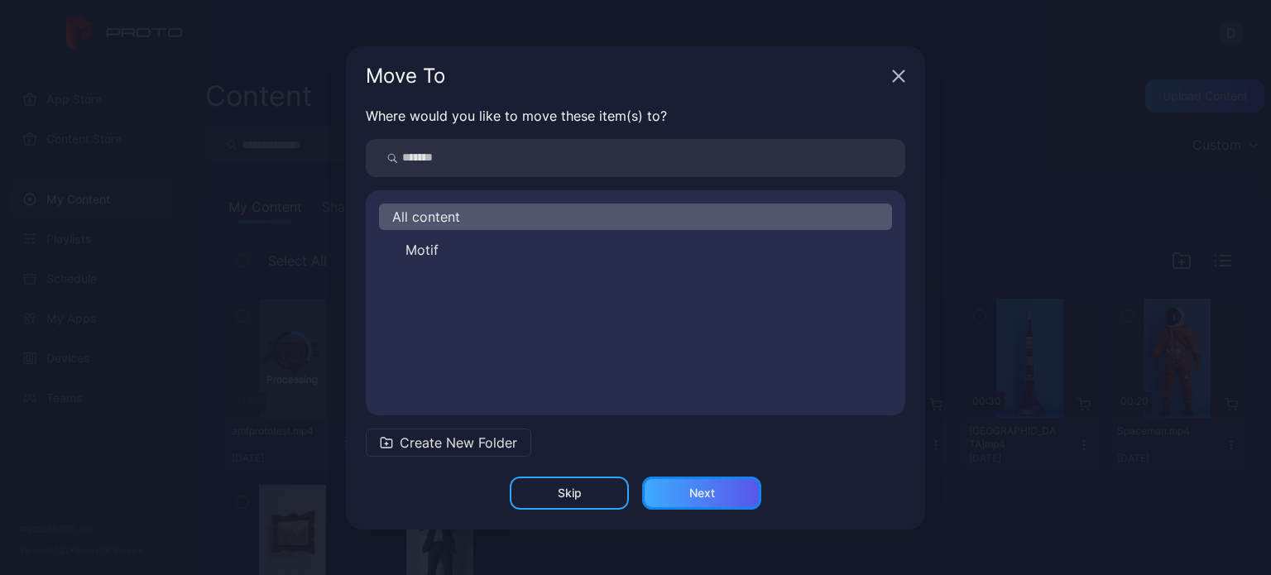
click at [694, 487] on div "Next" at bounding box center [702, 492] width 26 height 13
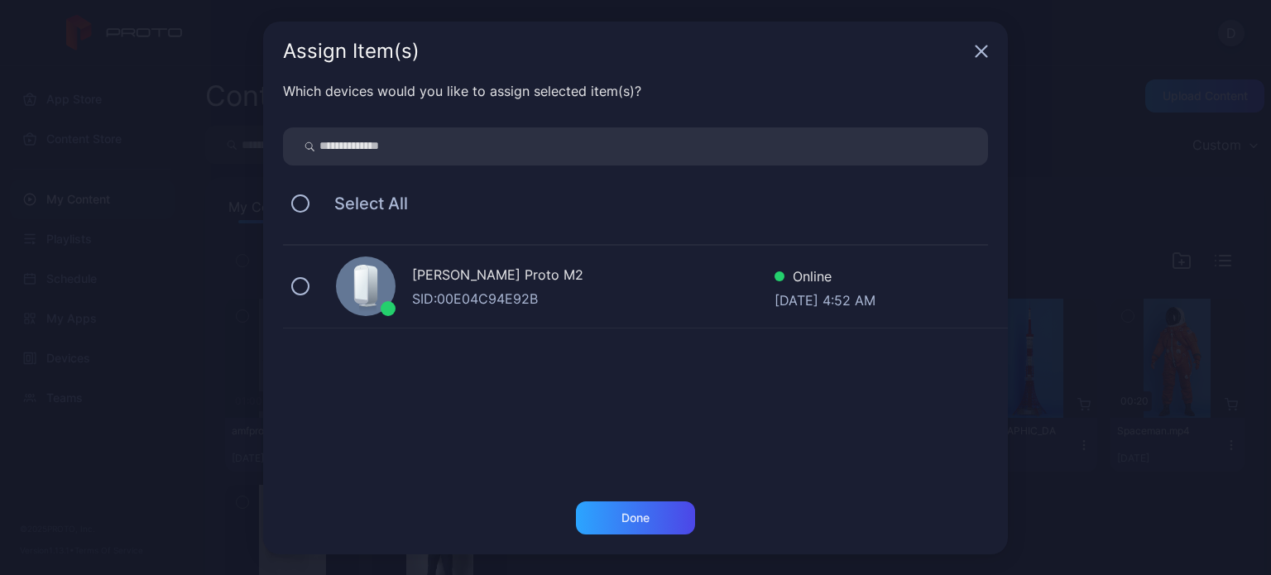
click at [589, 278] on div "[PERSON_NAME] Proto M2" at bounding box center [593, 277] width 362 height 24
click at [622, 508] on div "Done" at bounding box center [635, 517] width 119 height 33
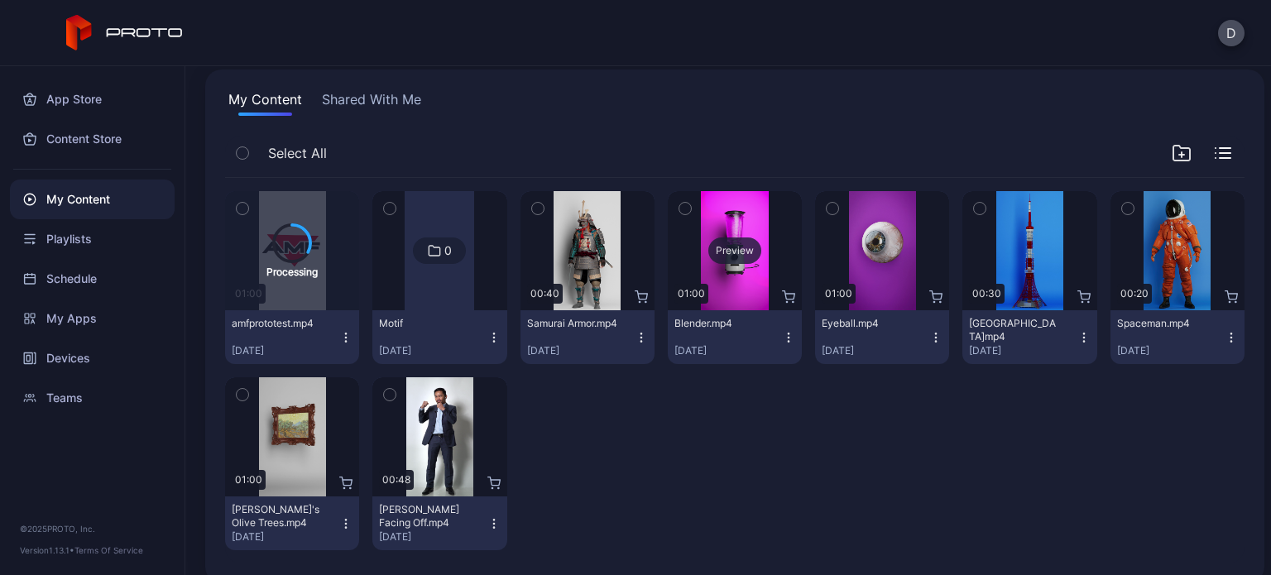
scroll to position [129, 0]
